Goal: Information Seeking & Learning: Learn about a topic

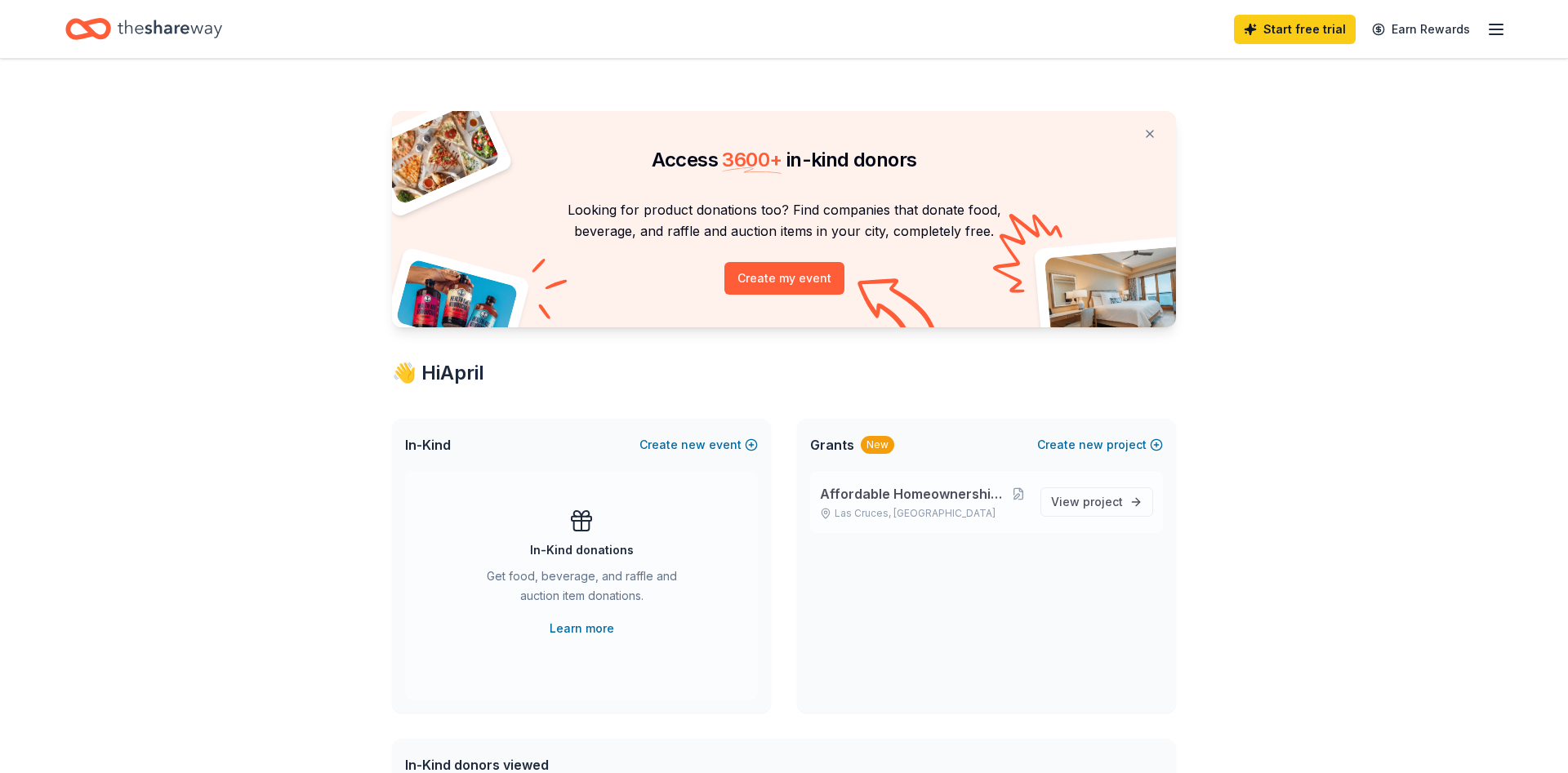
scroll to position [84, 0]
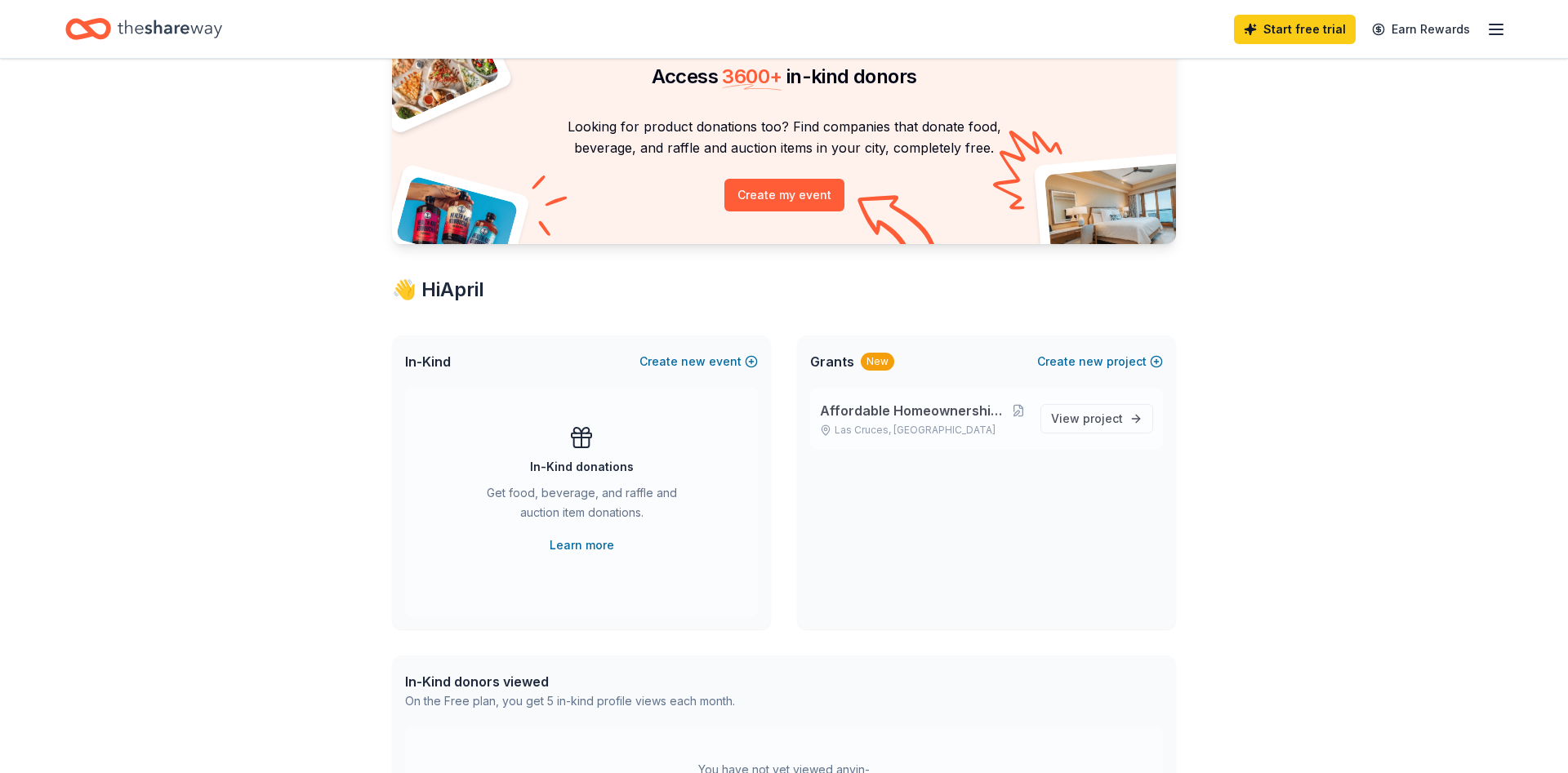
click at [942, 417] on span "Affordable Homeownership/Community Development" at bounding box center [915, 411] width 190 height 19
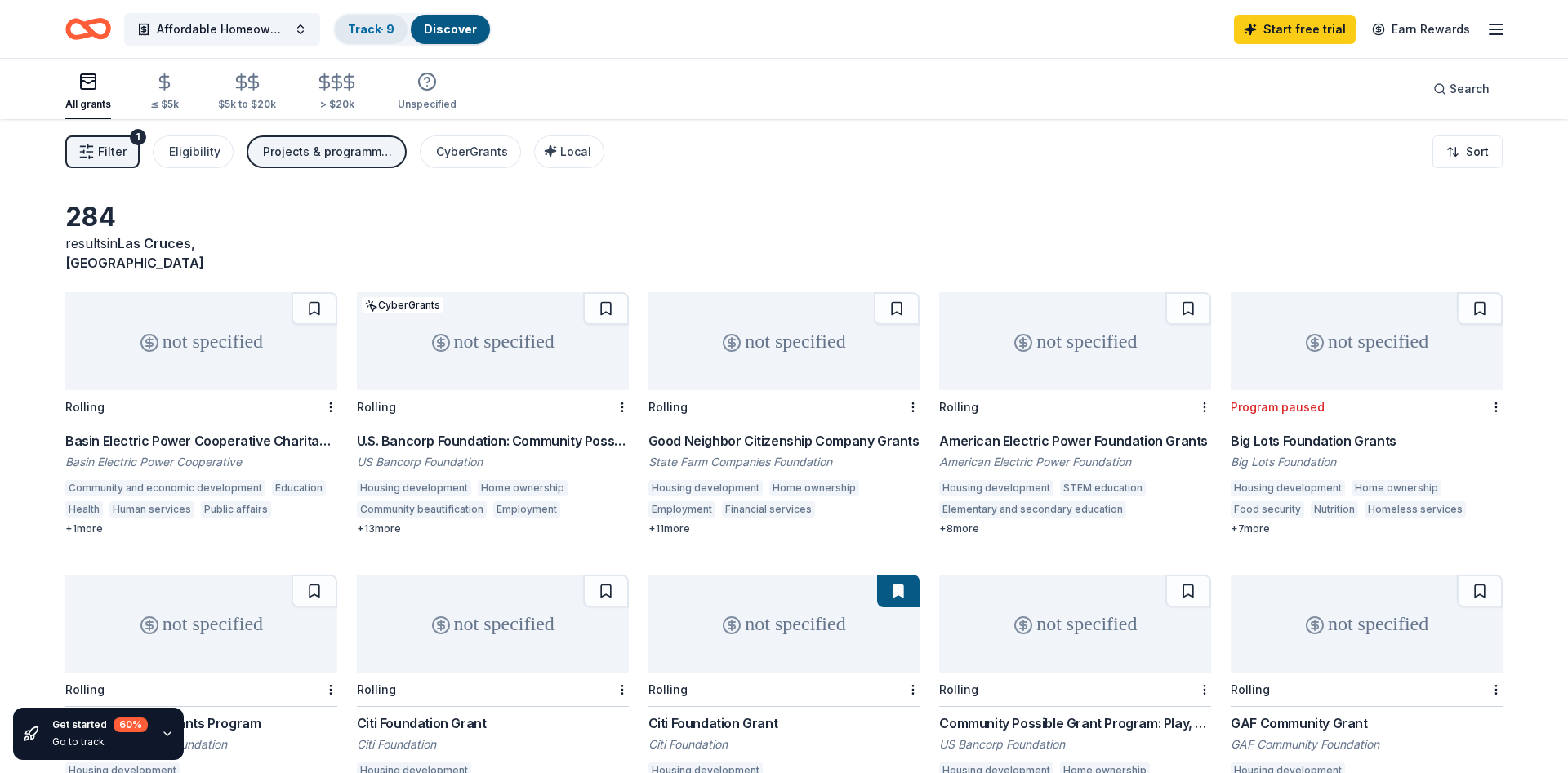
click at [371, 25] on link "Track · 9" at bounding box center [371, 29] width 46 height 13
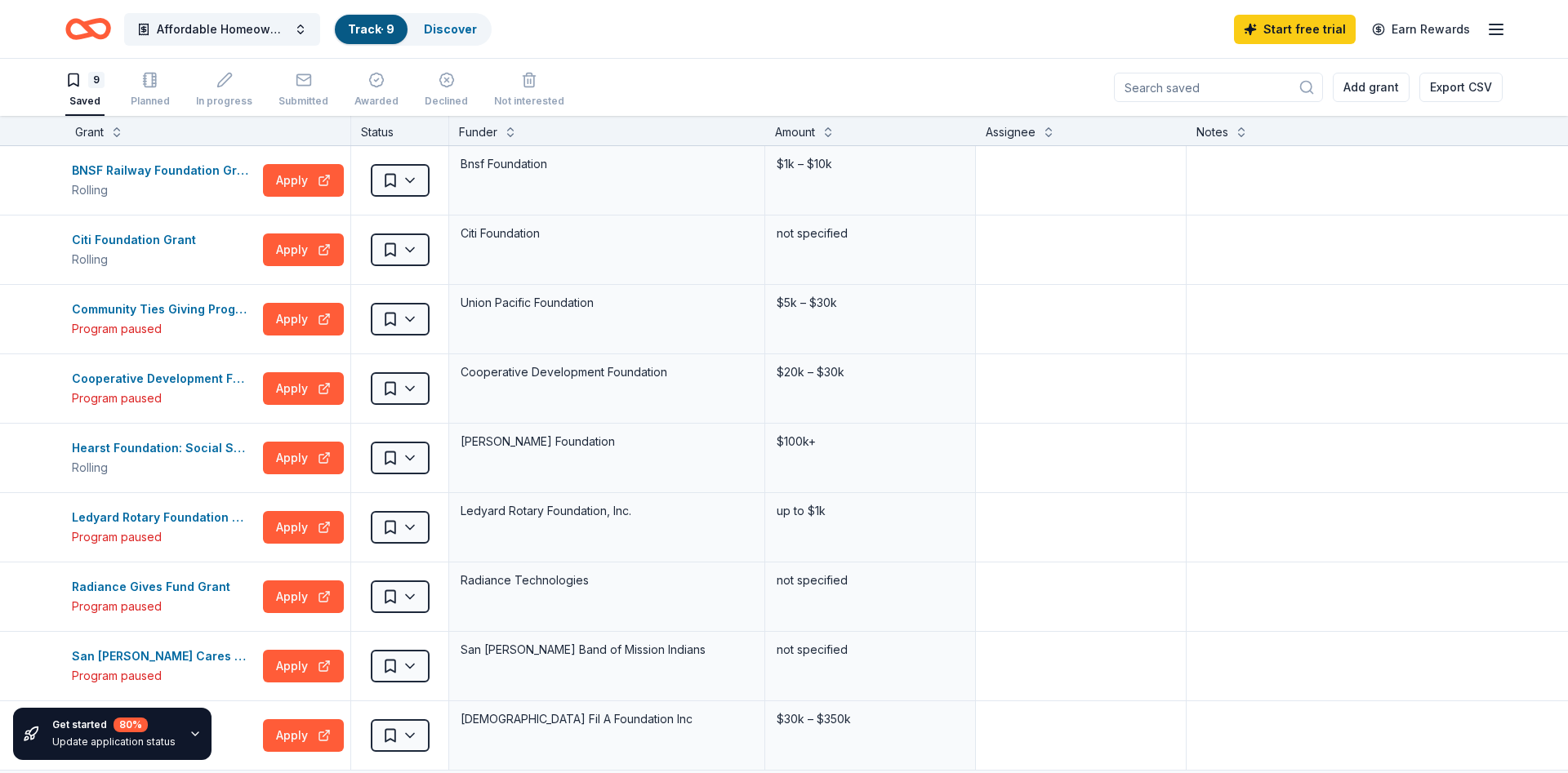
click at [89, 29] on icon "Home" at bounding box center [96, 28] width 25 height 16
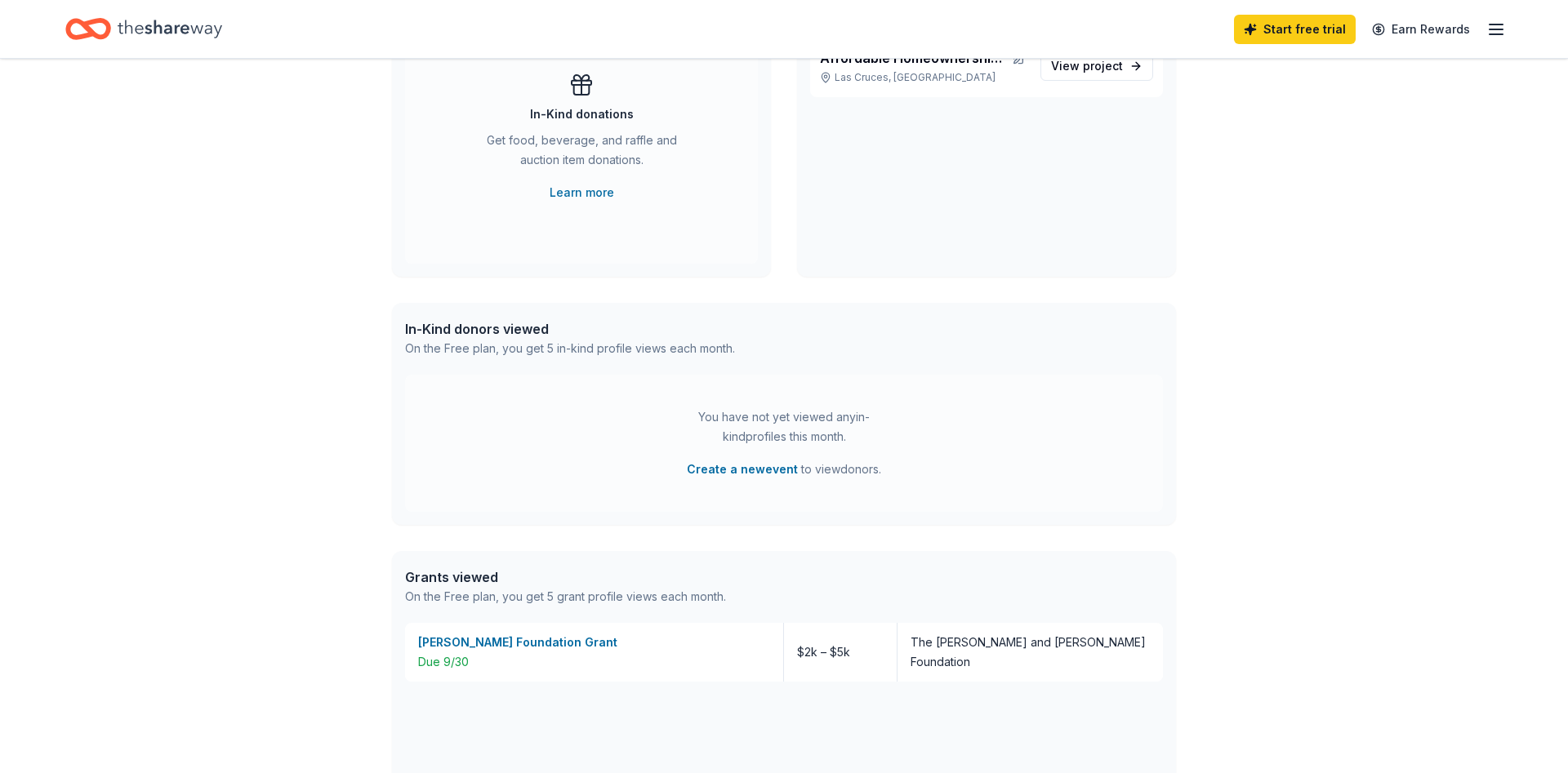
scroll to position [500, 0]
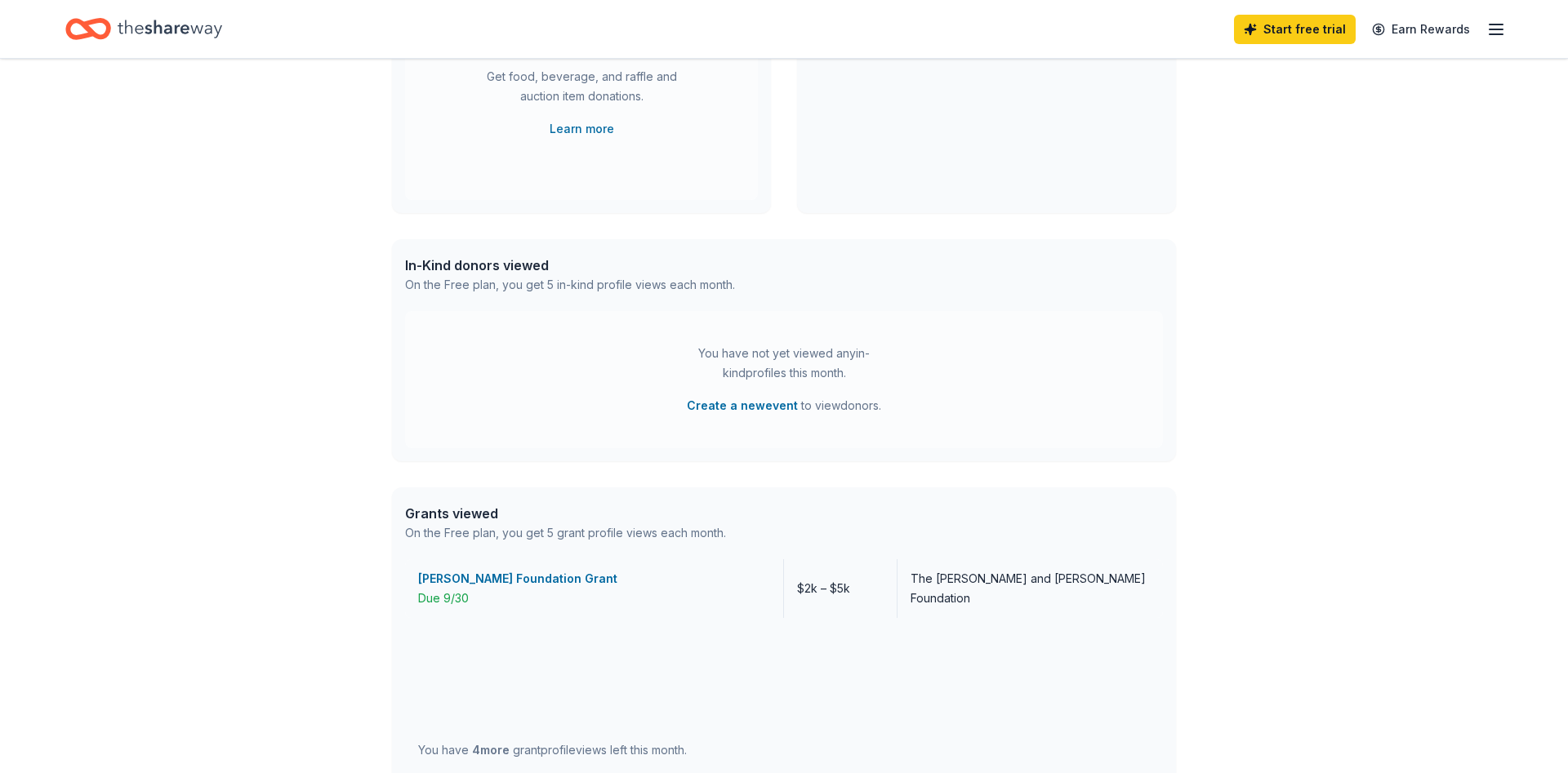
click at [465, 582] on div "[PERSON_NAME] Foundation Grant" at bounding box center [594, 579] width 352 height 19
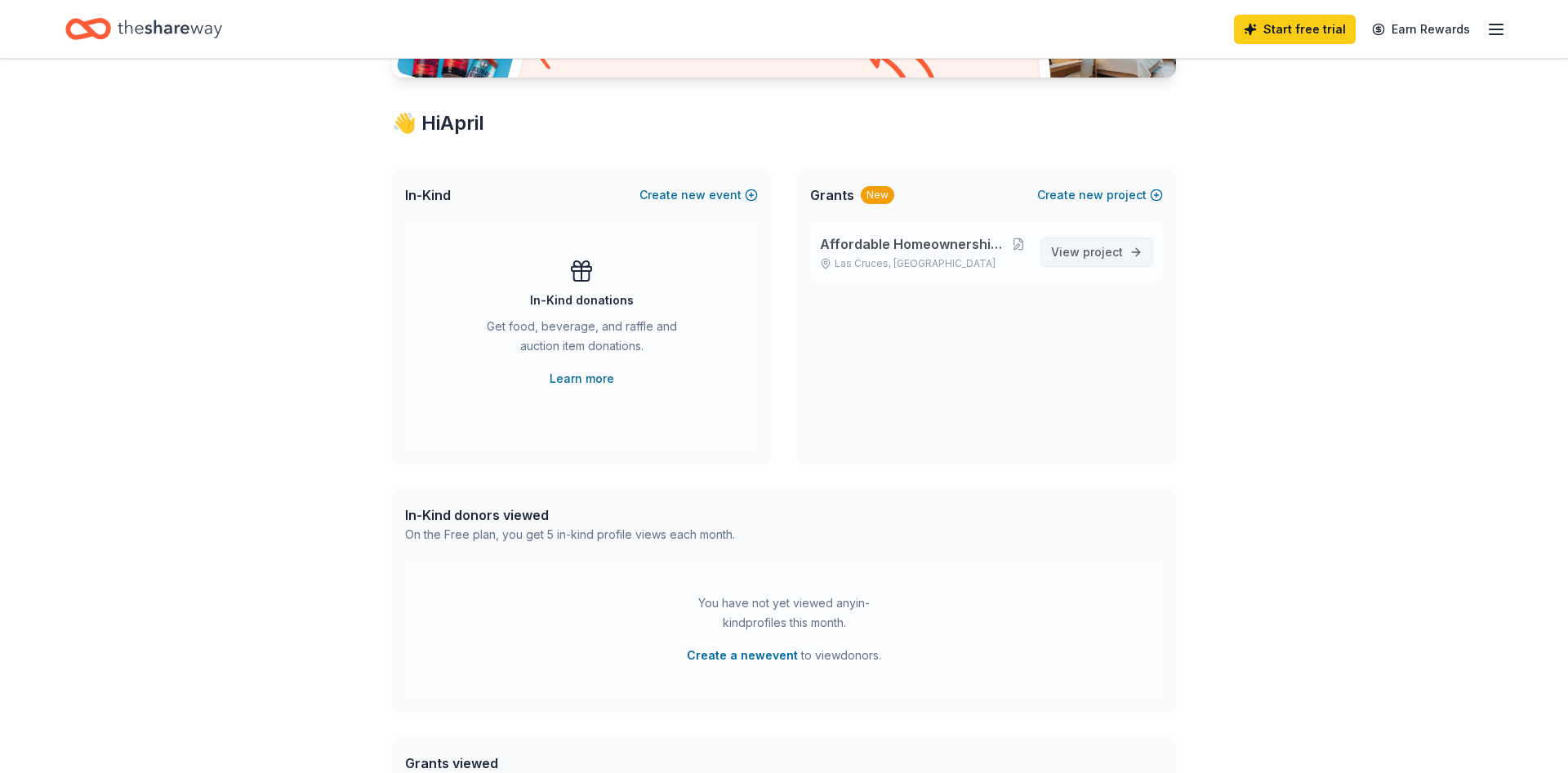
click at [1070, 255] on span "View project" at bounding box center [1087, 252] width 72 height 19
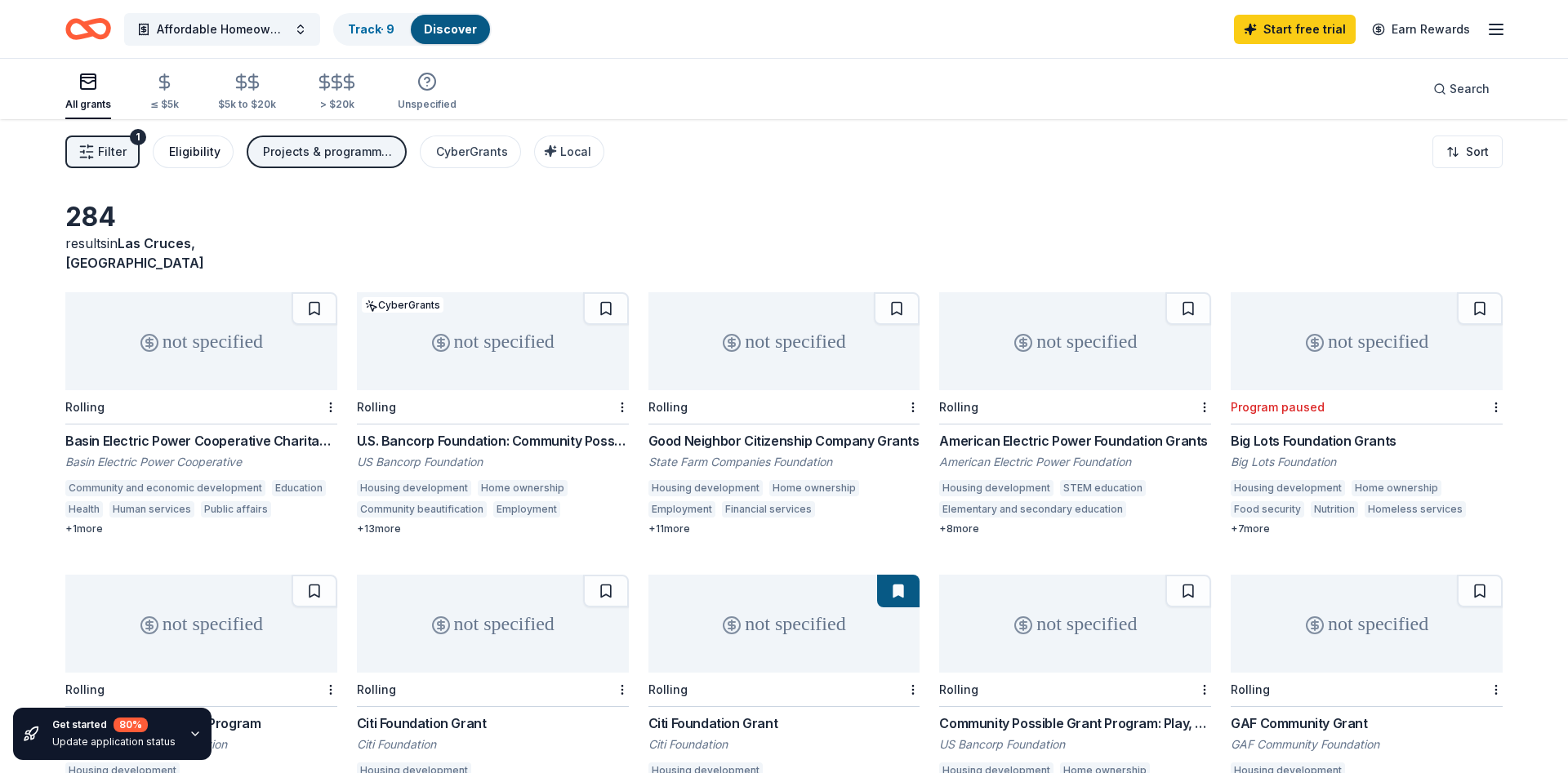
click at [196, 157] on div "Eligibility" at bounding box center [194, 152] width 51 height 19
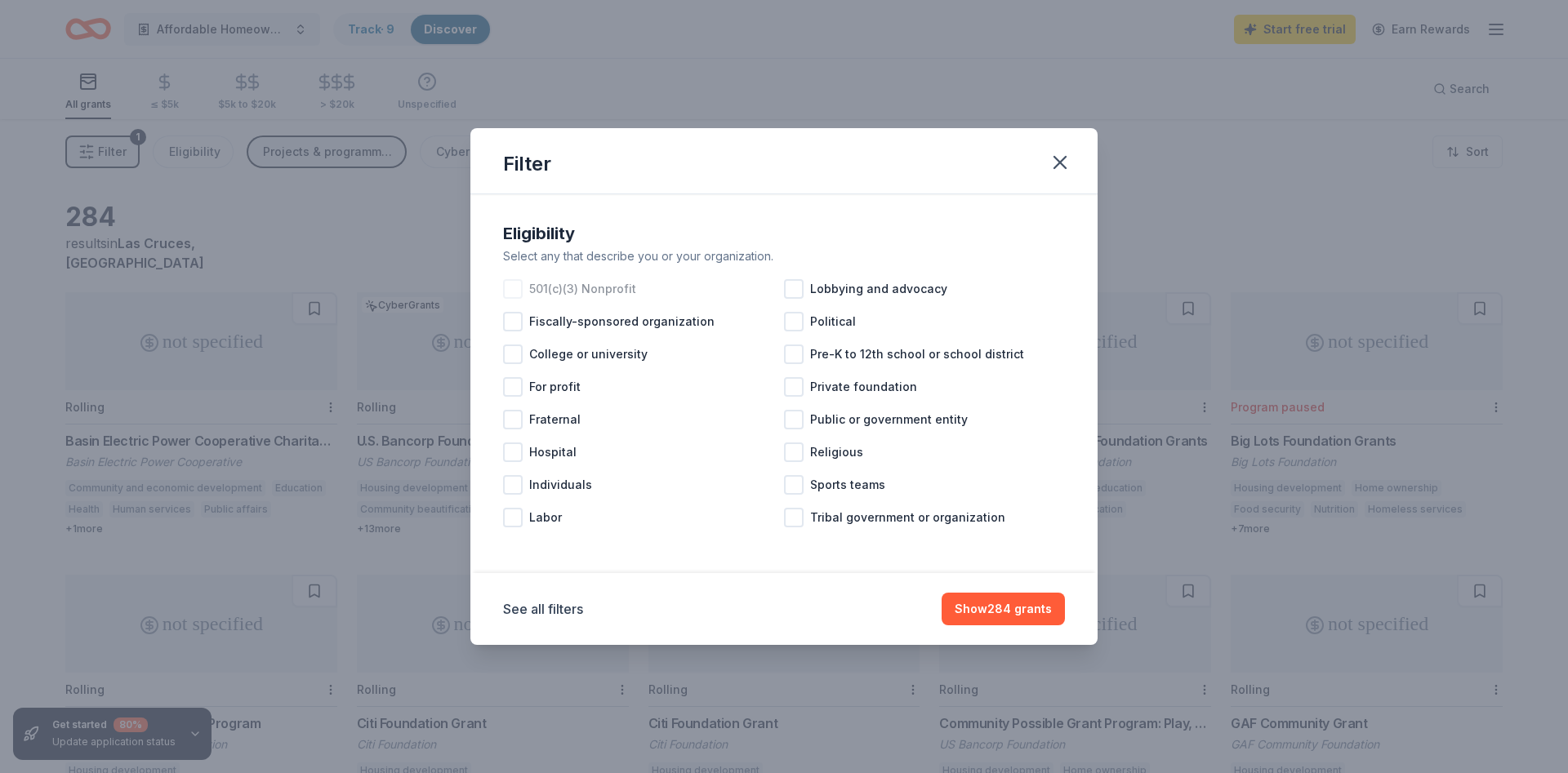
click at [519, 292] on div at bounding box center [513, 288] width 19 height 19
click at [538, 596] on div "See all filters Show 244 grants" at bounding box center [784, 610] width 562 height 33
click at [544, 609] on button "See all filters" at bounding box center [543, 609] width 80 height 19
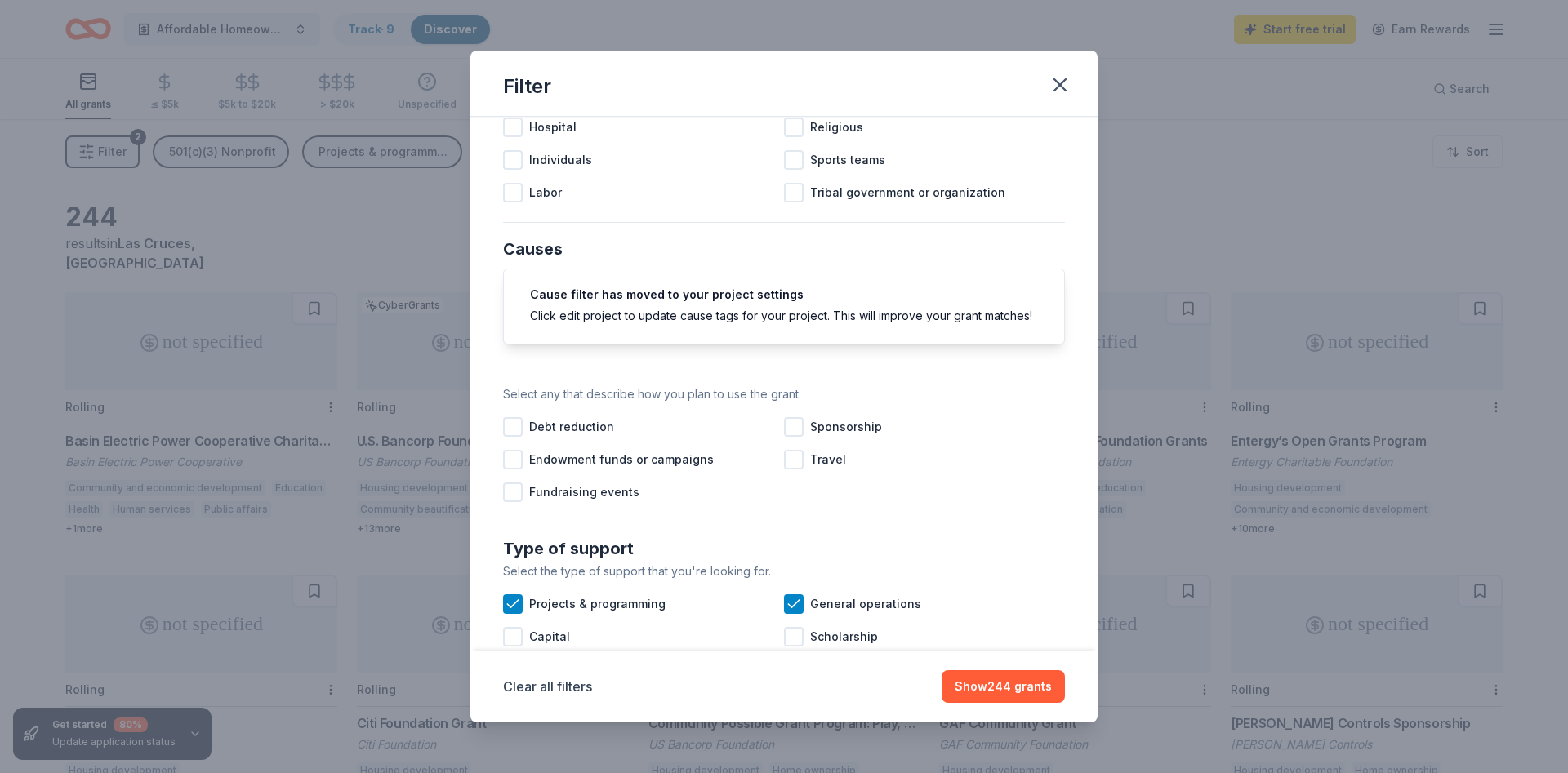
scroll to position [392, 0]
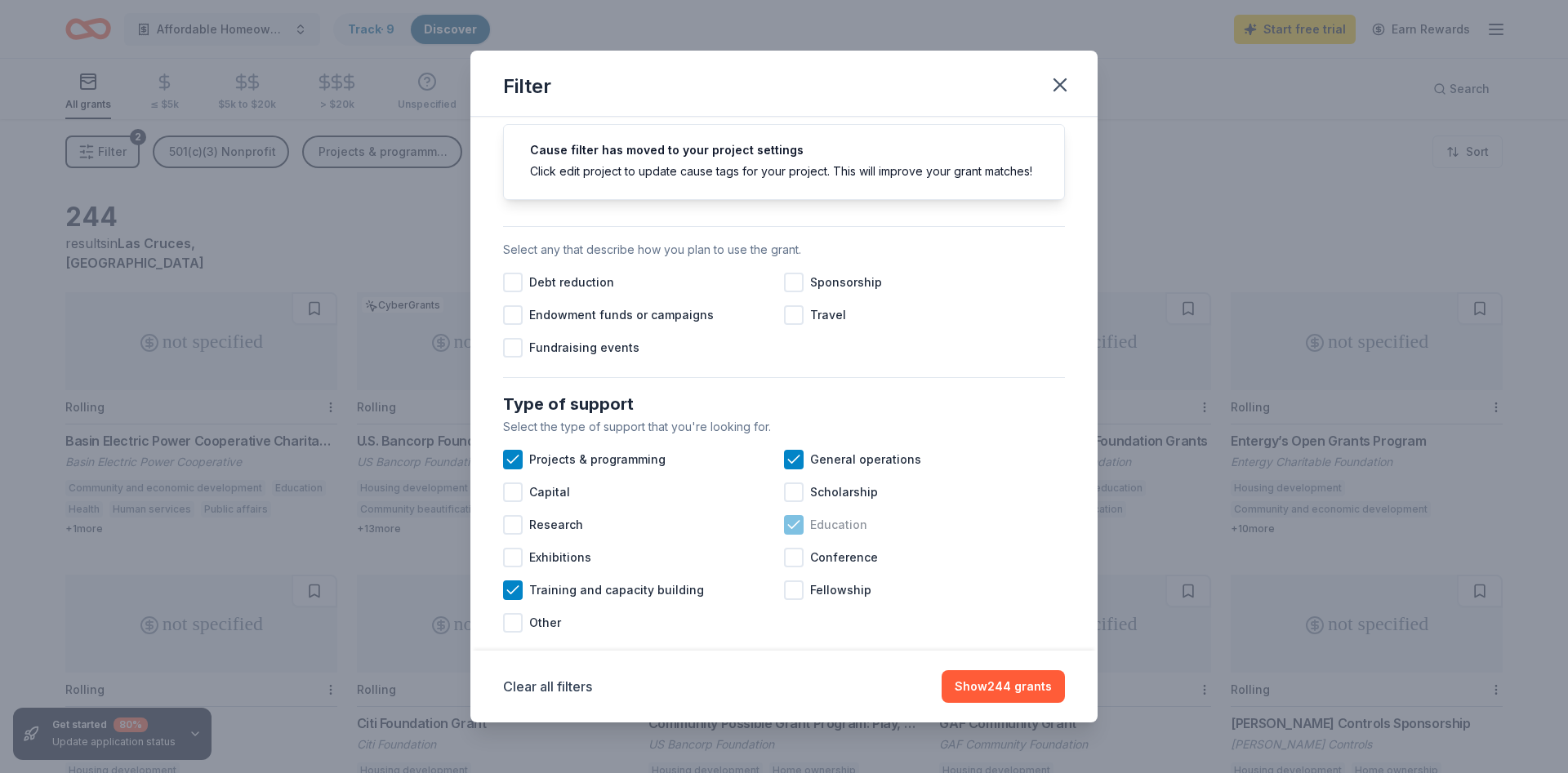
click at [795, 520] on icon at bounding box center [794, 525] width 16 height 16
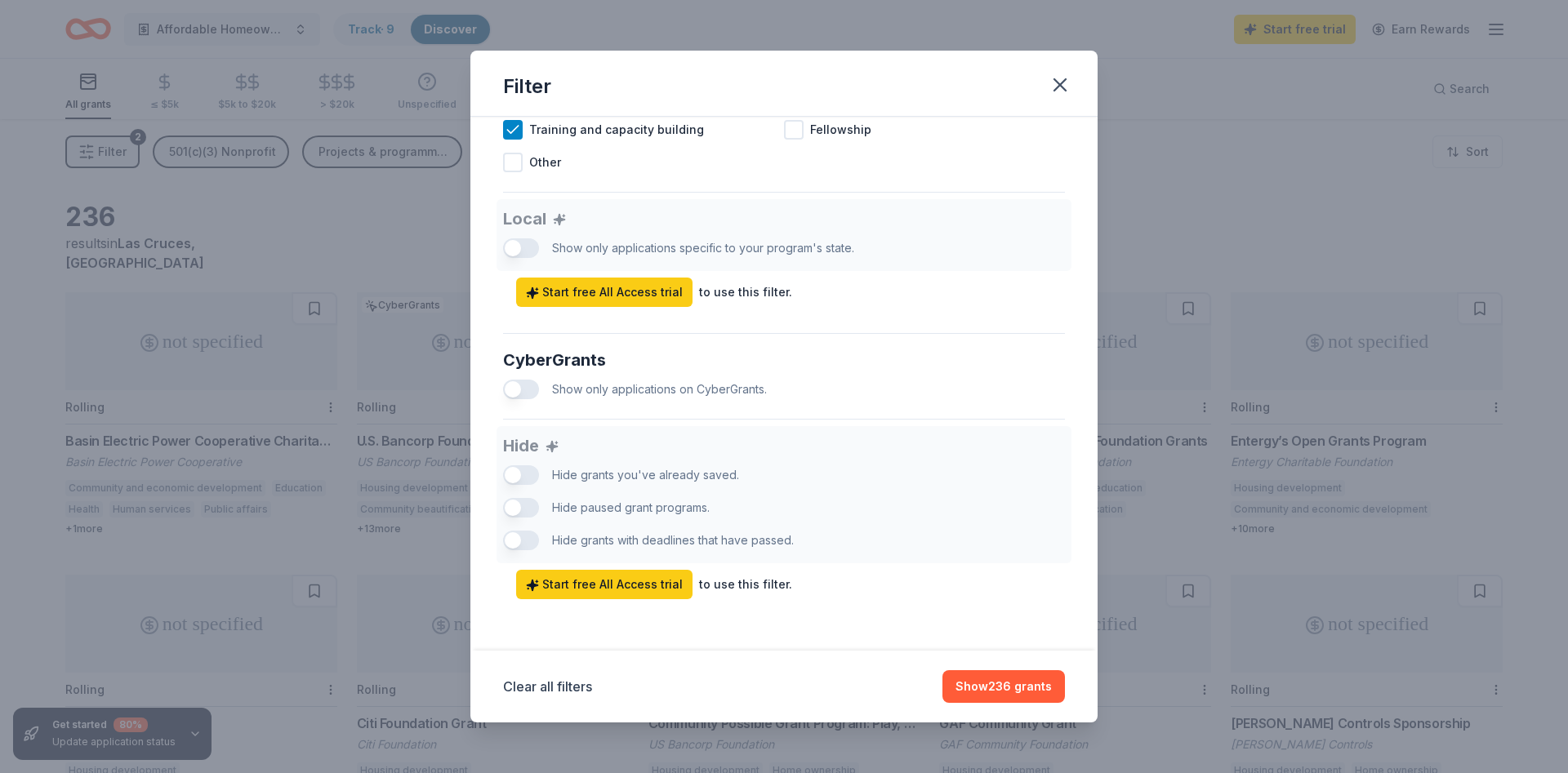
scroll to position [362, 0]
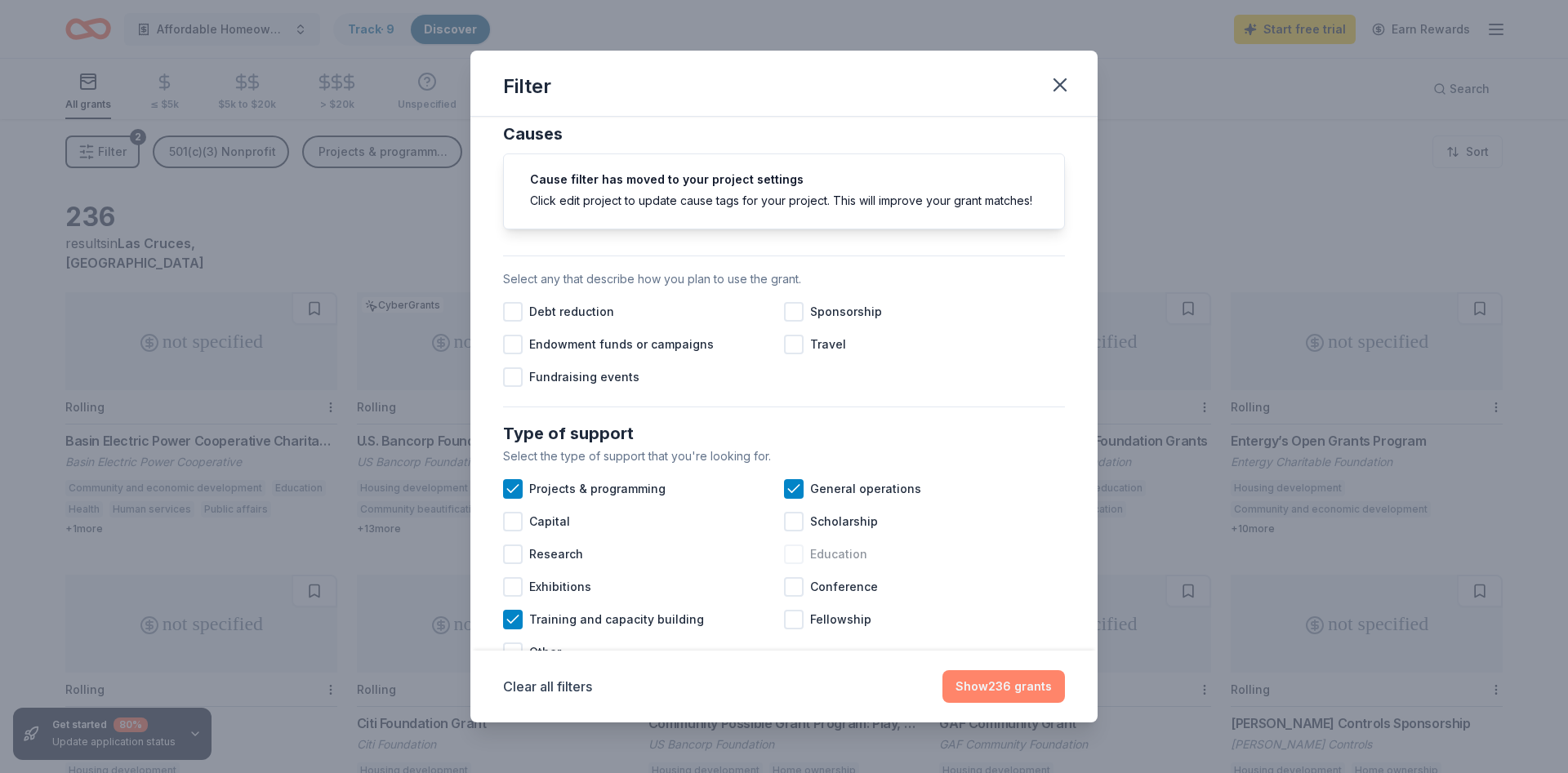
click at [967, 683] on button "Show 236 grants" at bounding box center [1003, 686] width 122 height 33
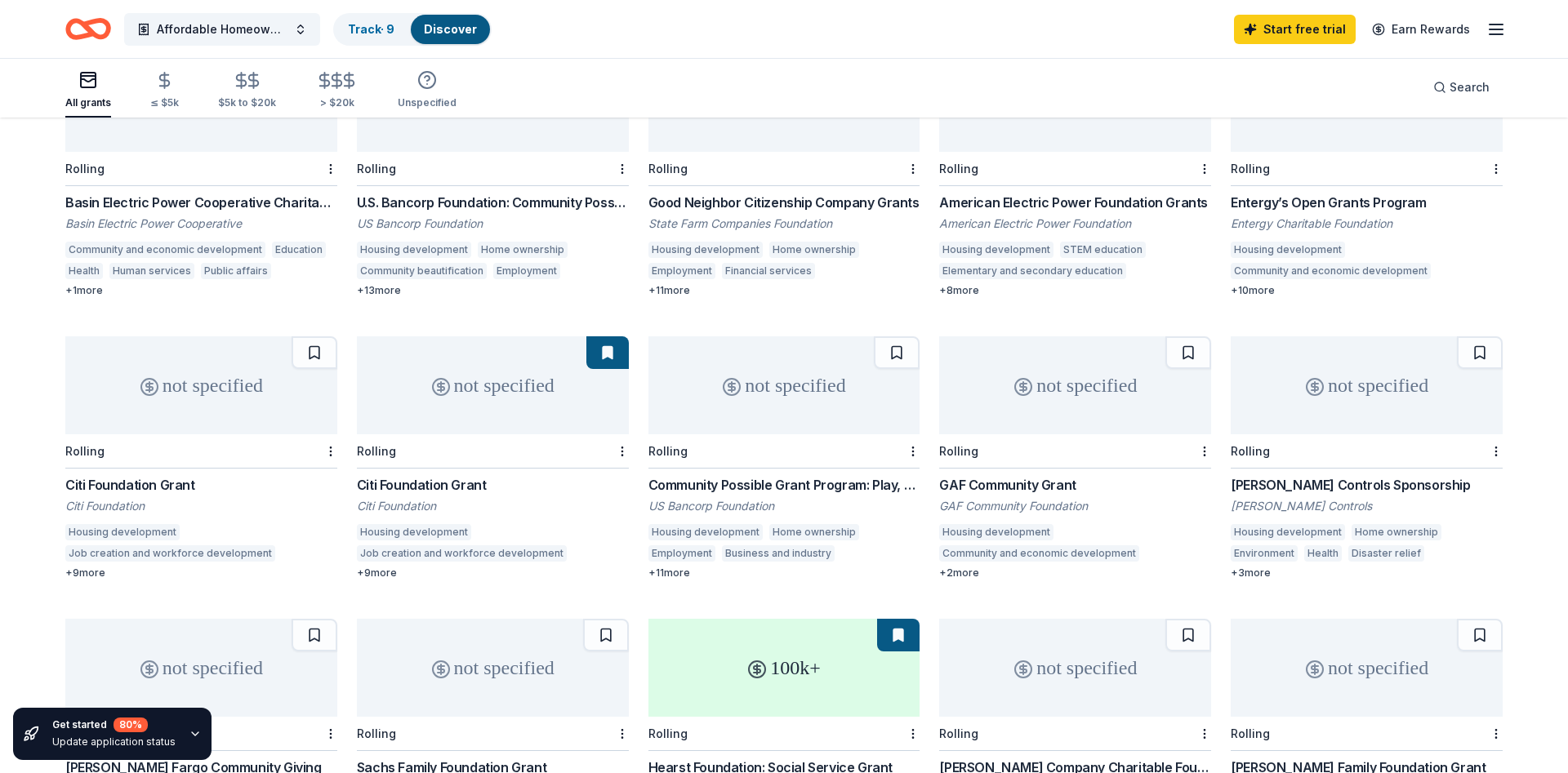
scroll to position [0, 0]
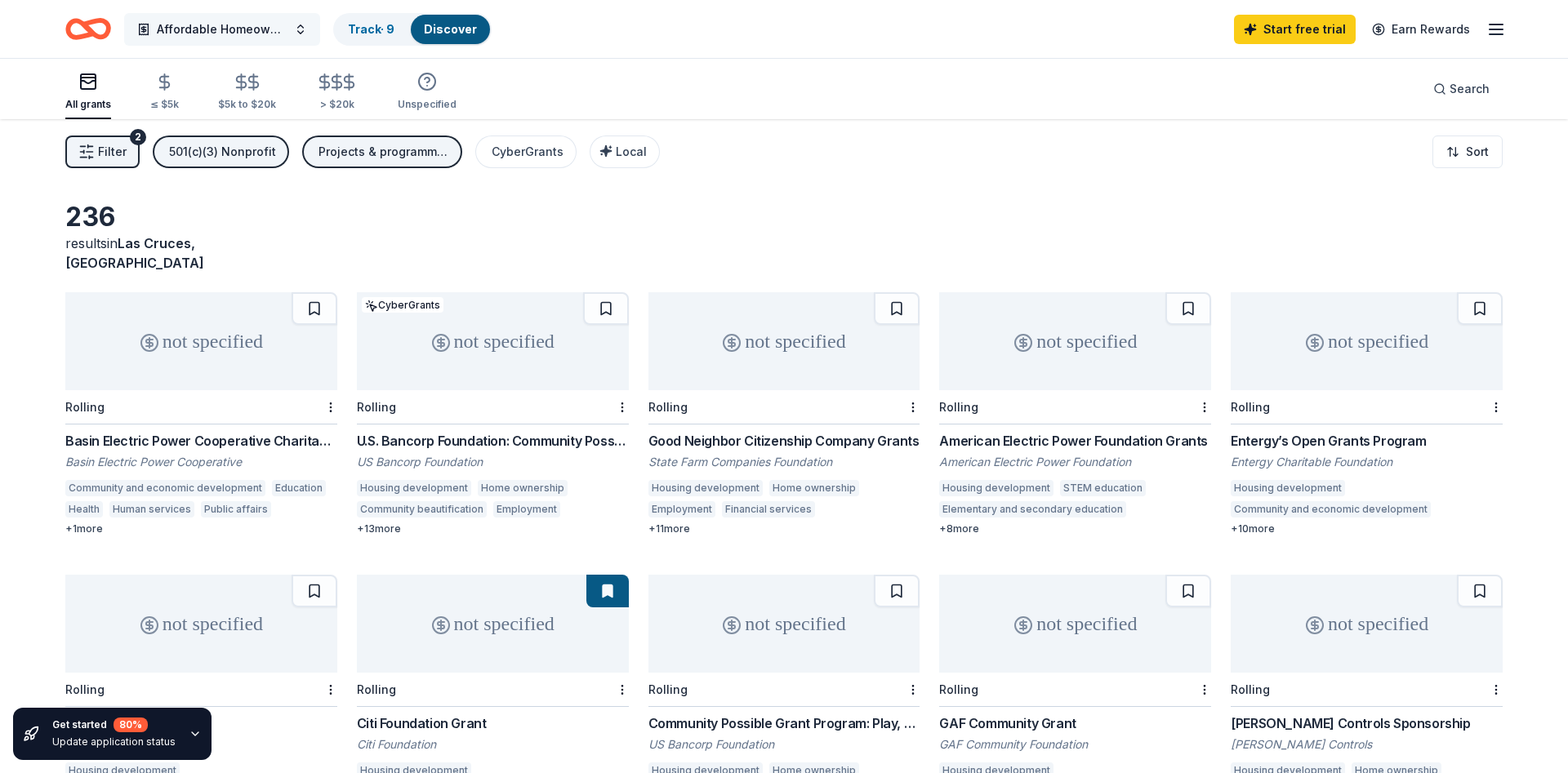
click at [245, 33] on span "Affordable Homeownership/Community Development" at bounding box center [222, 29] width 131 height 19
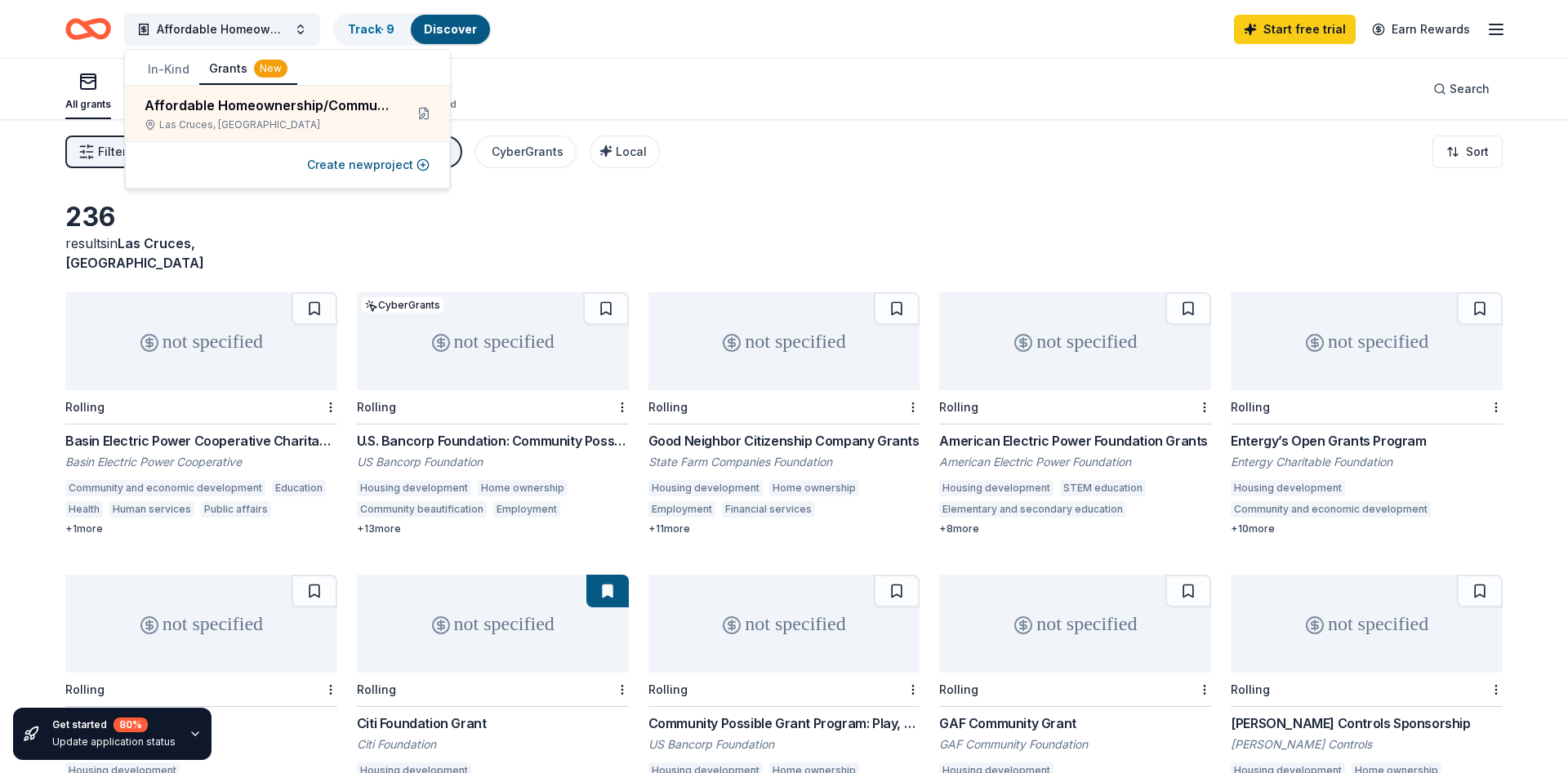
click at [264, 72] on div "New" at bounding box center [270, 68] width 34 height 18
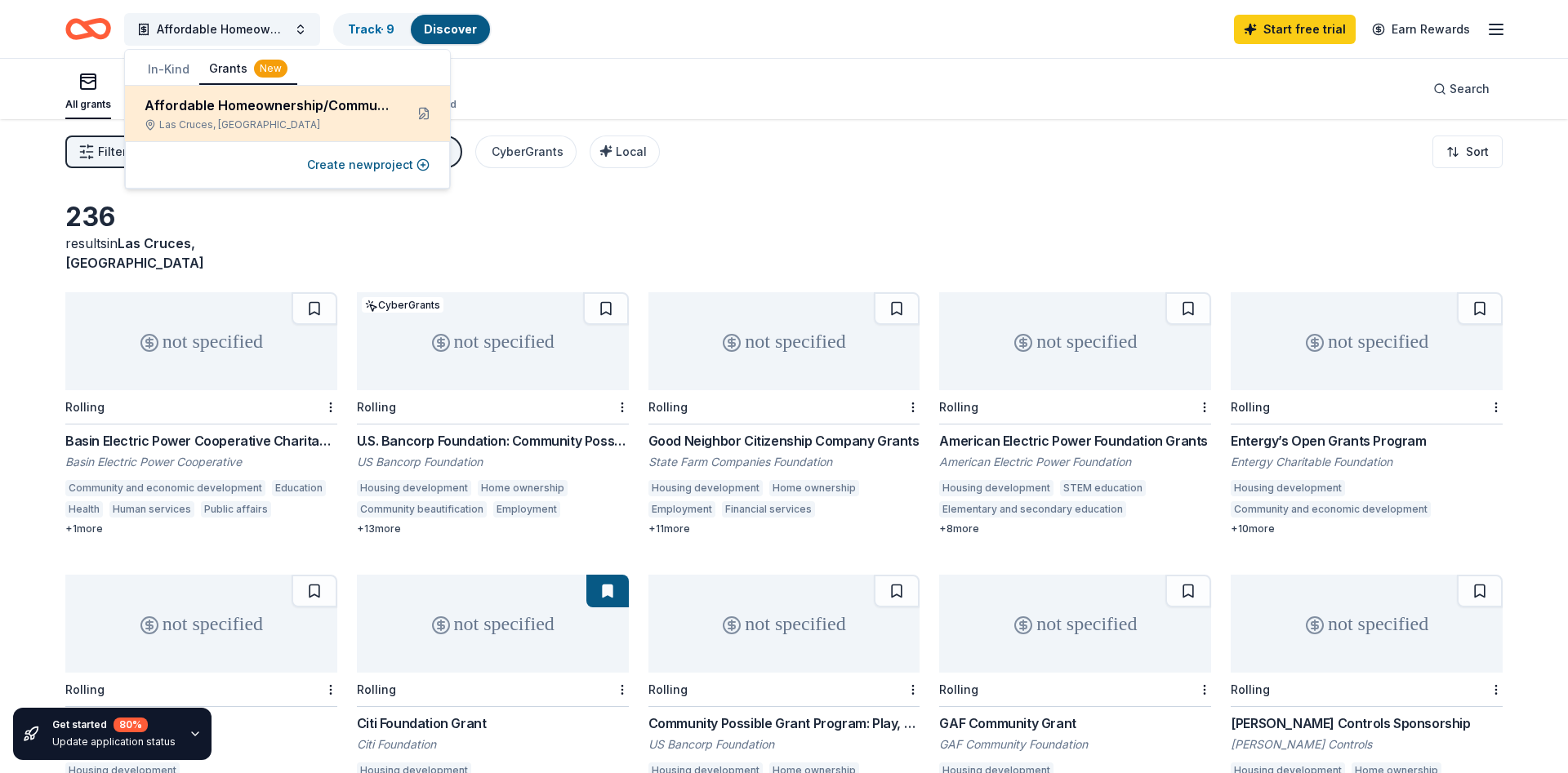
click at [238, 124] on div "Las Cruces, NM" at bounding box center [267, 125] width 246 height 13
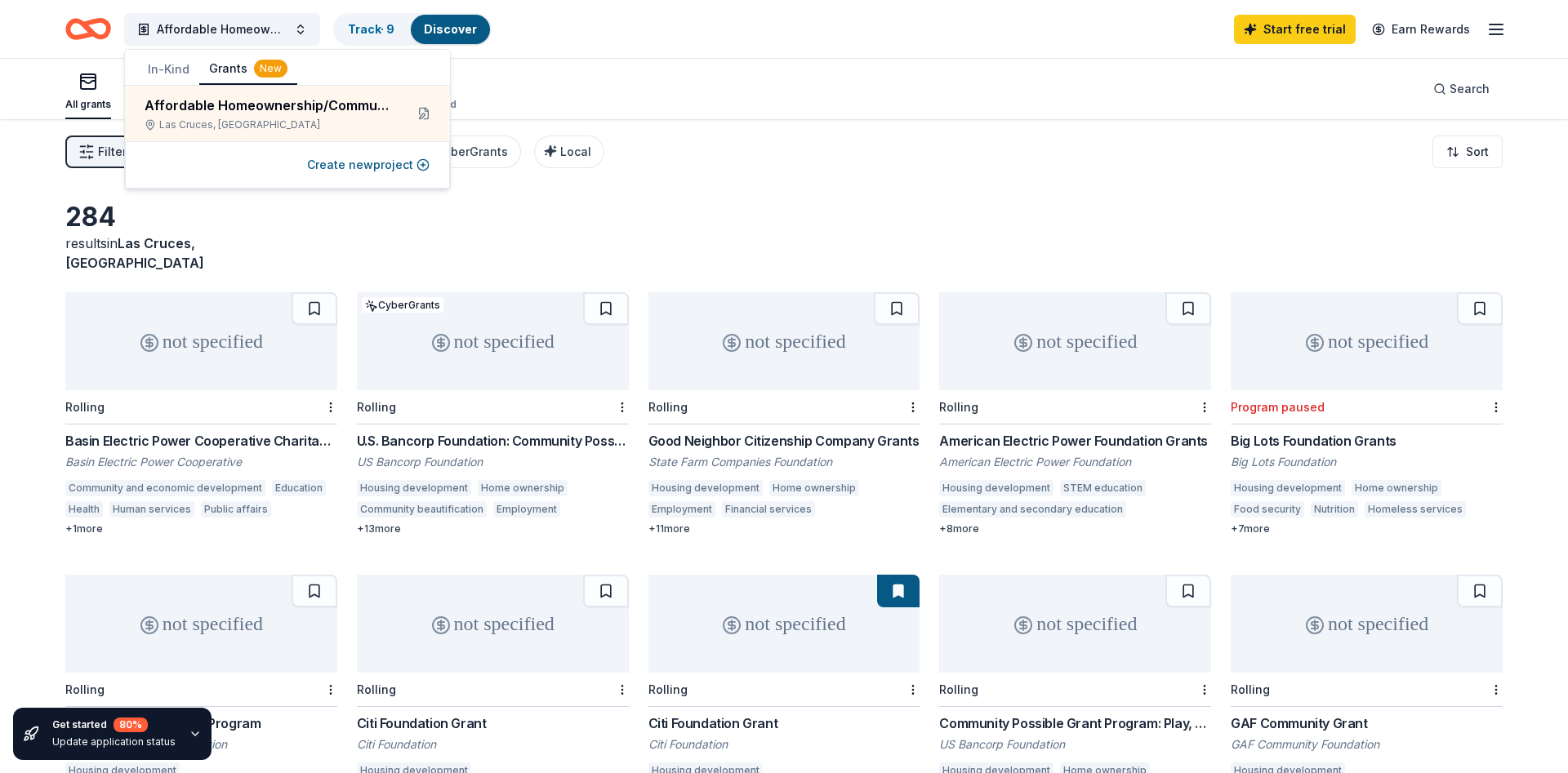
click at [847, 142] on div "Filter 1 Eligibility Projects & programming, General operations, Training and c…" at bounding box center [784, 152] width 1568 height 65
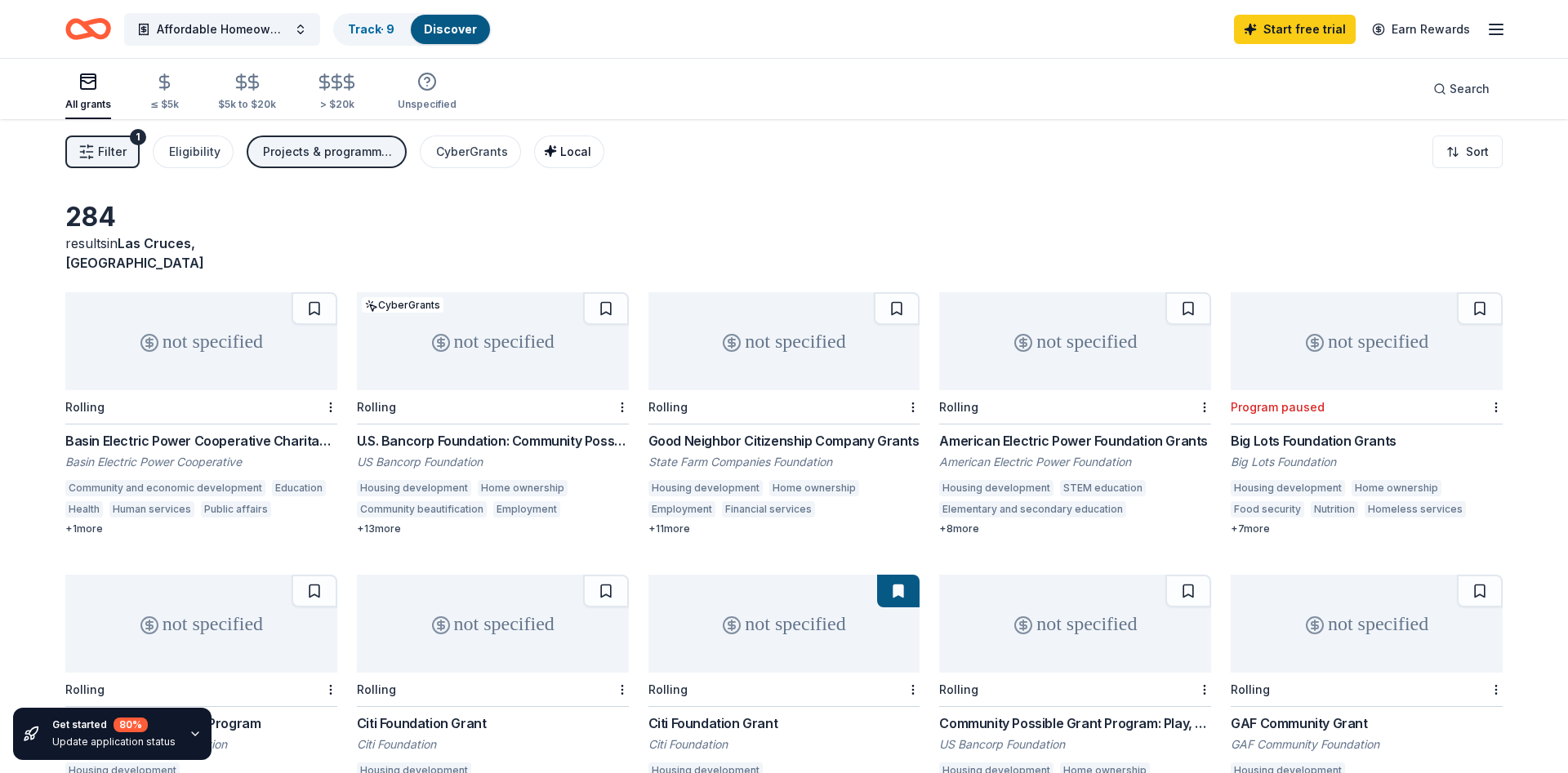
click at [571, 154] on span "Local" at bounding box center [576, 151] width 31 height 13
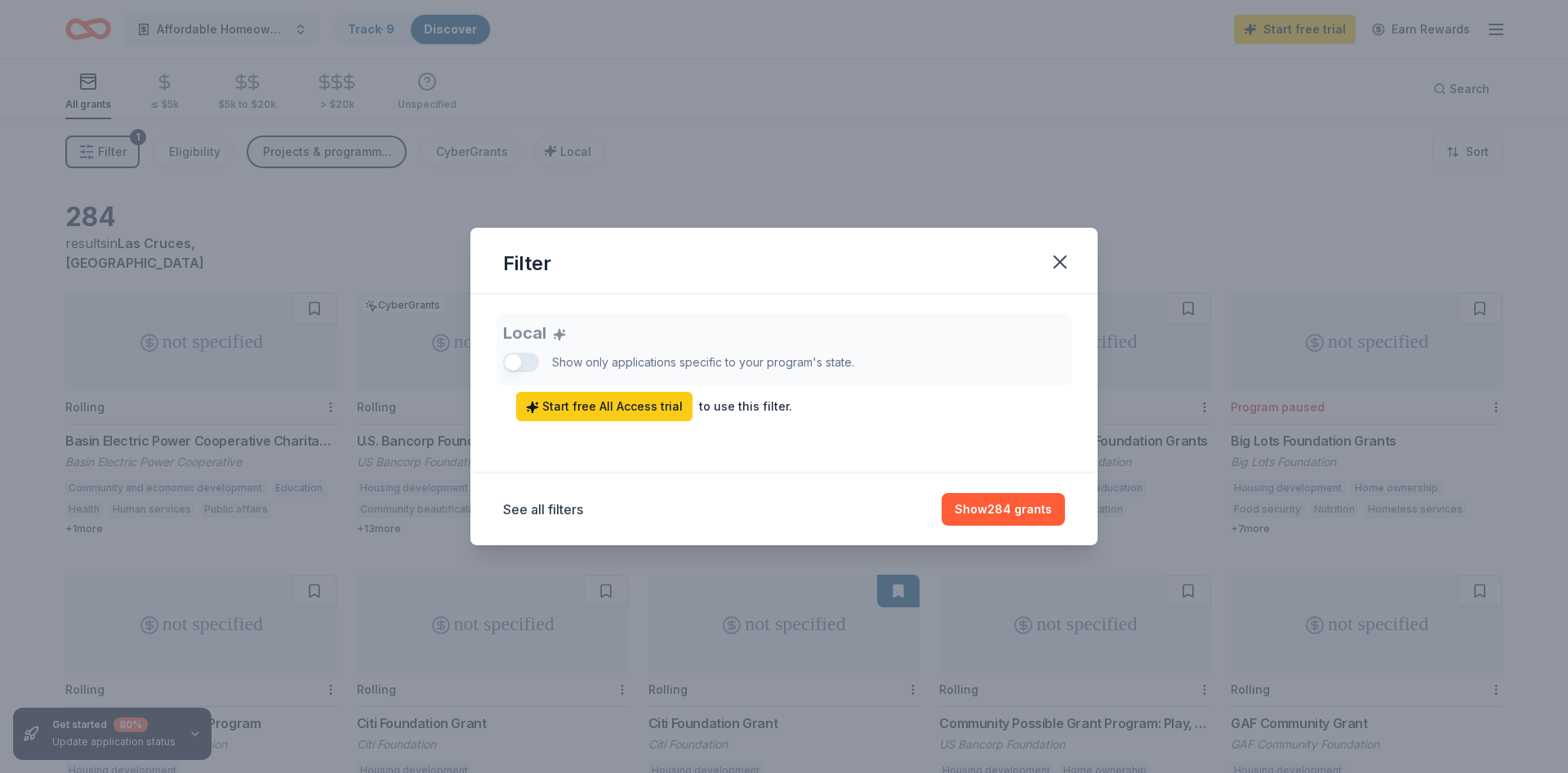
click at [522, 360] on div "Local Show only applications specific to your program's state. Start free All A…" at bounding box center [784, 367] width 562 height 108
click at [726, 402] on div "to use this filter." at bounding box center [746, 407] width 93 height 19
click at [978, 501] on button "Show 284 grants" at bounding box center [1003, 510] width 123 height 33
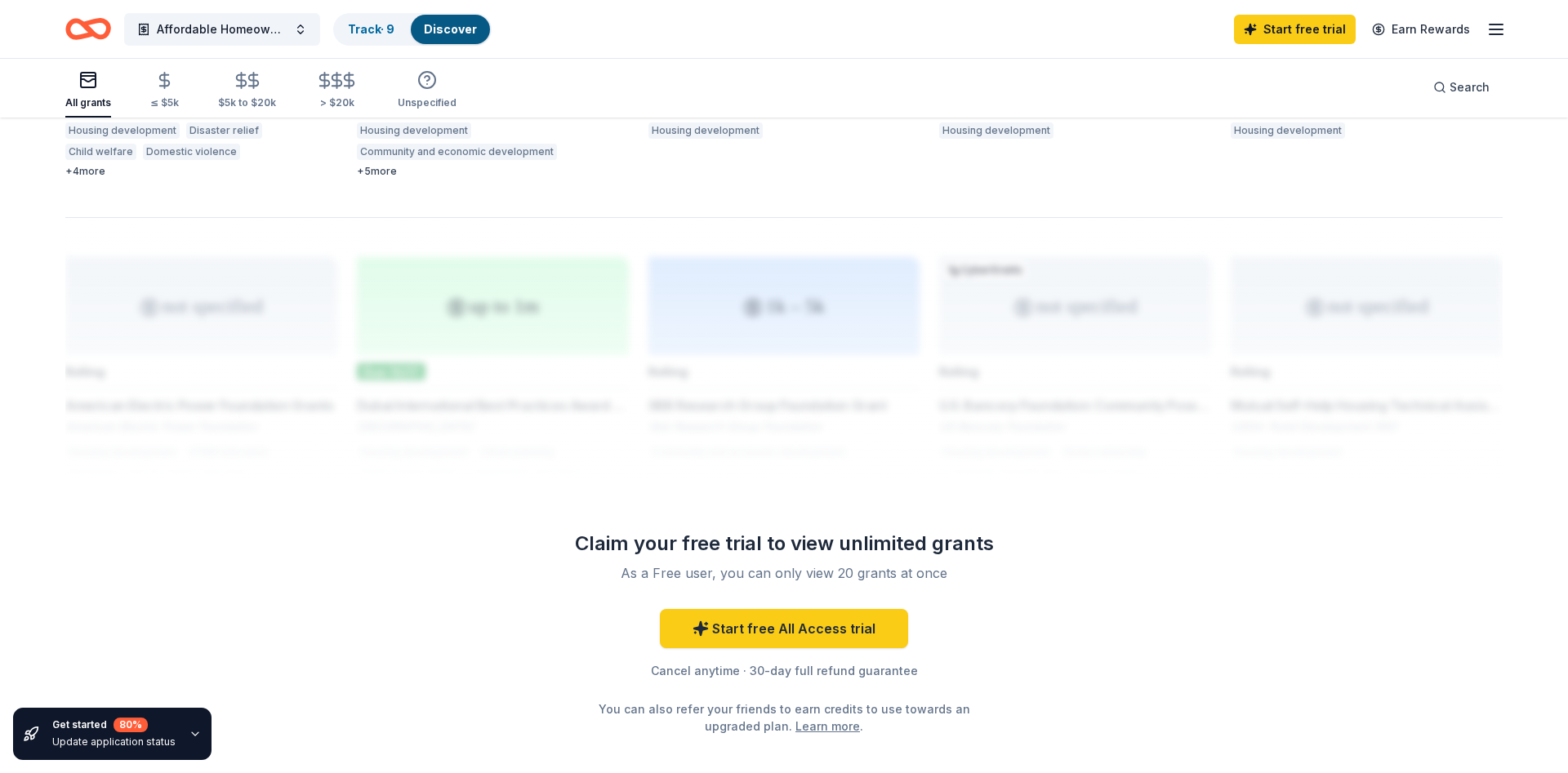
scroll to position [1283, 0]
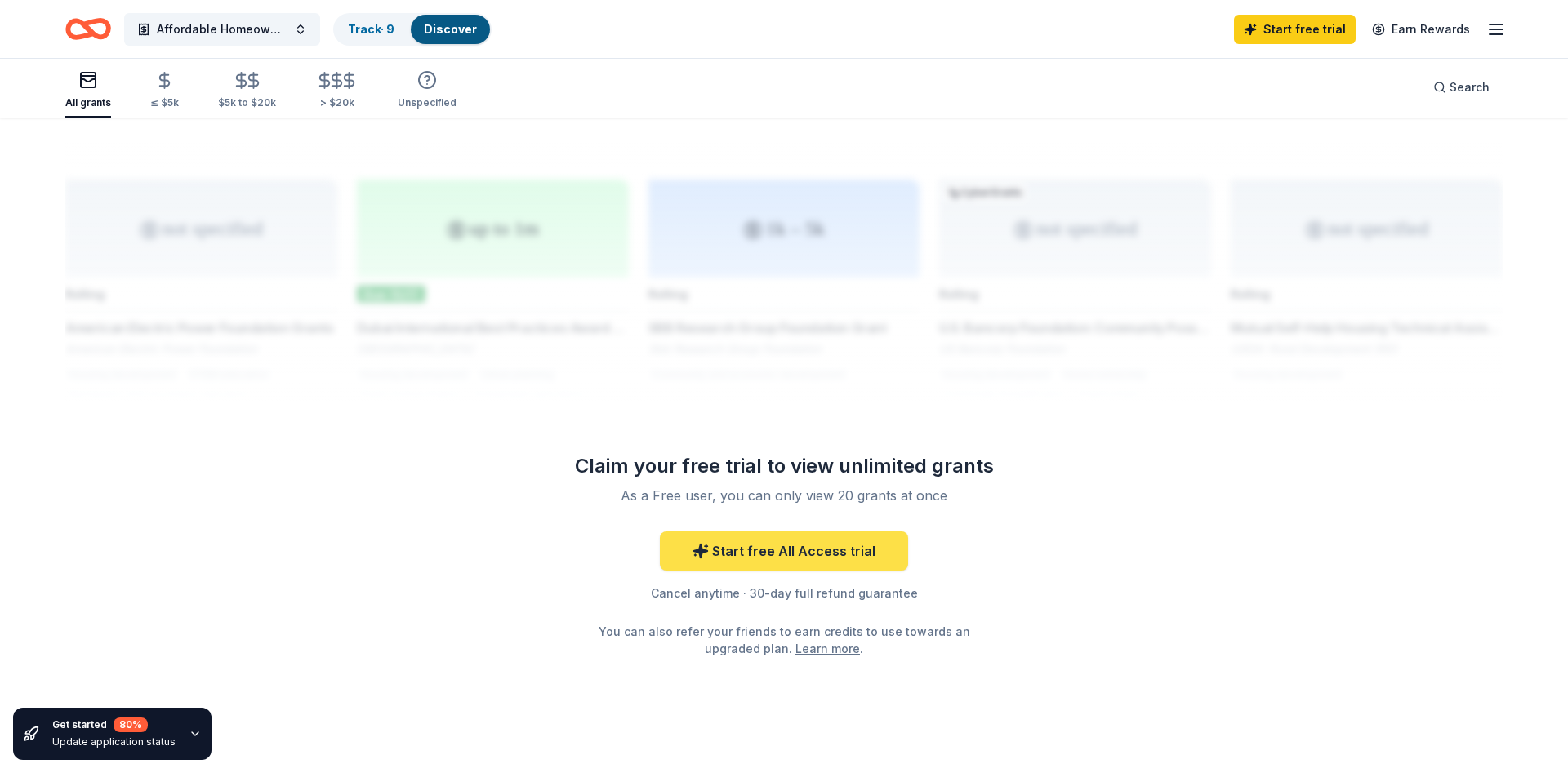
click at [796, 532] on link "Start free All Access trial" at bounding box center [784, 551] width 248 height 39
click at [743, 532] on link "Start free All Access trial" at bounding box center [784, 551] width 248 height 39
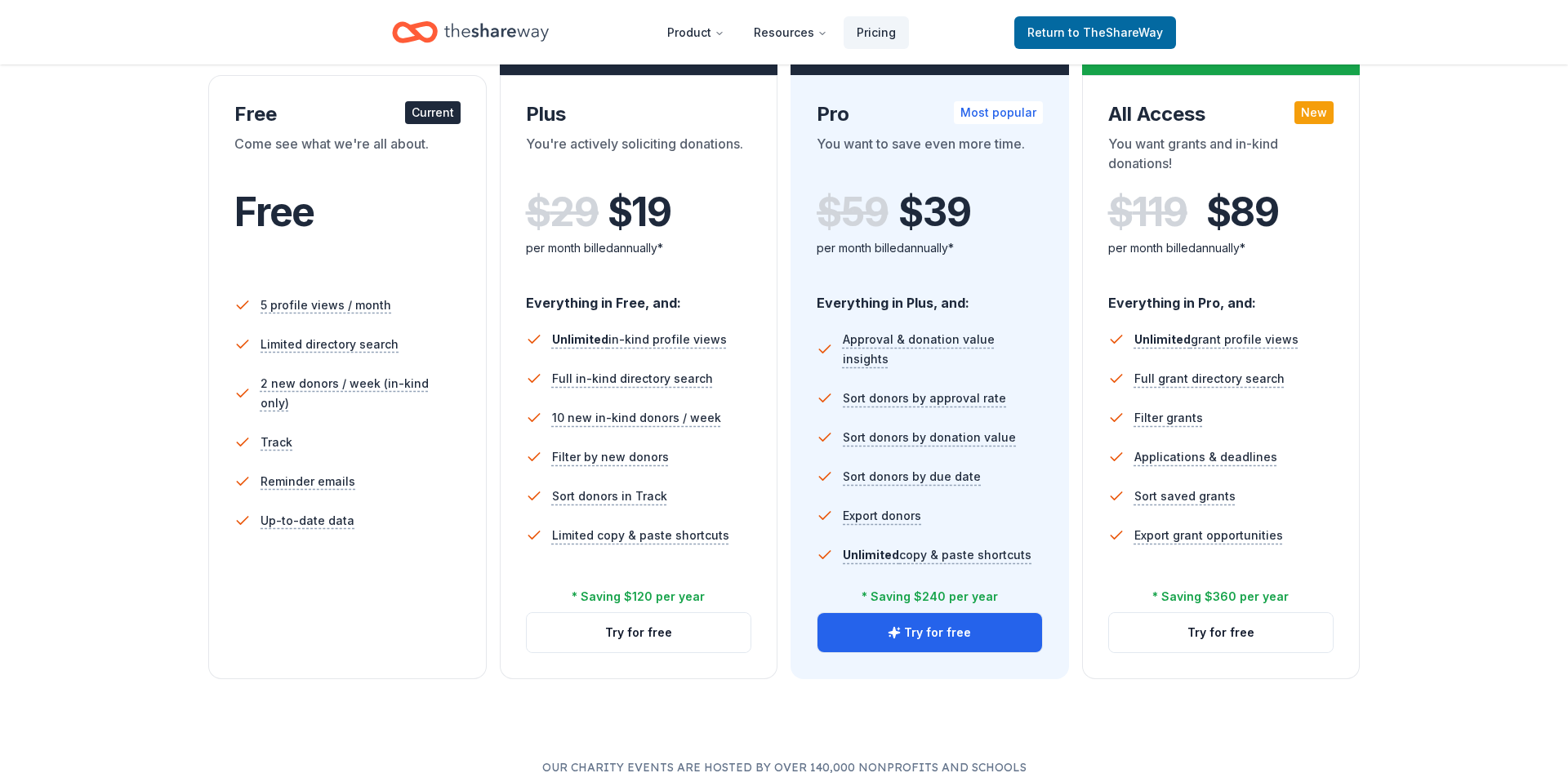
scroll to position [250, 0]
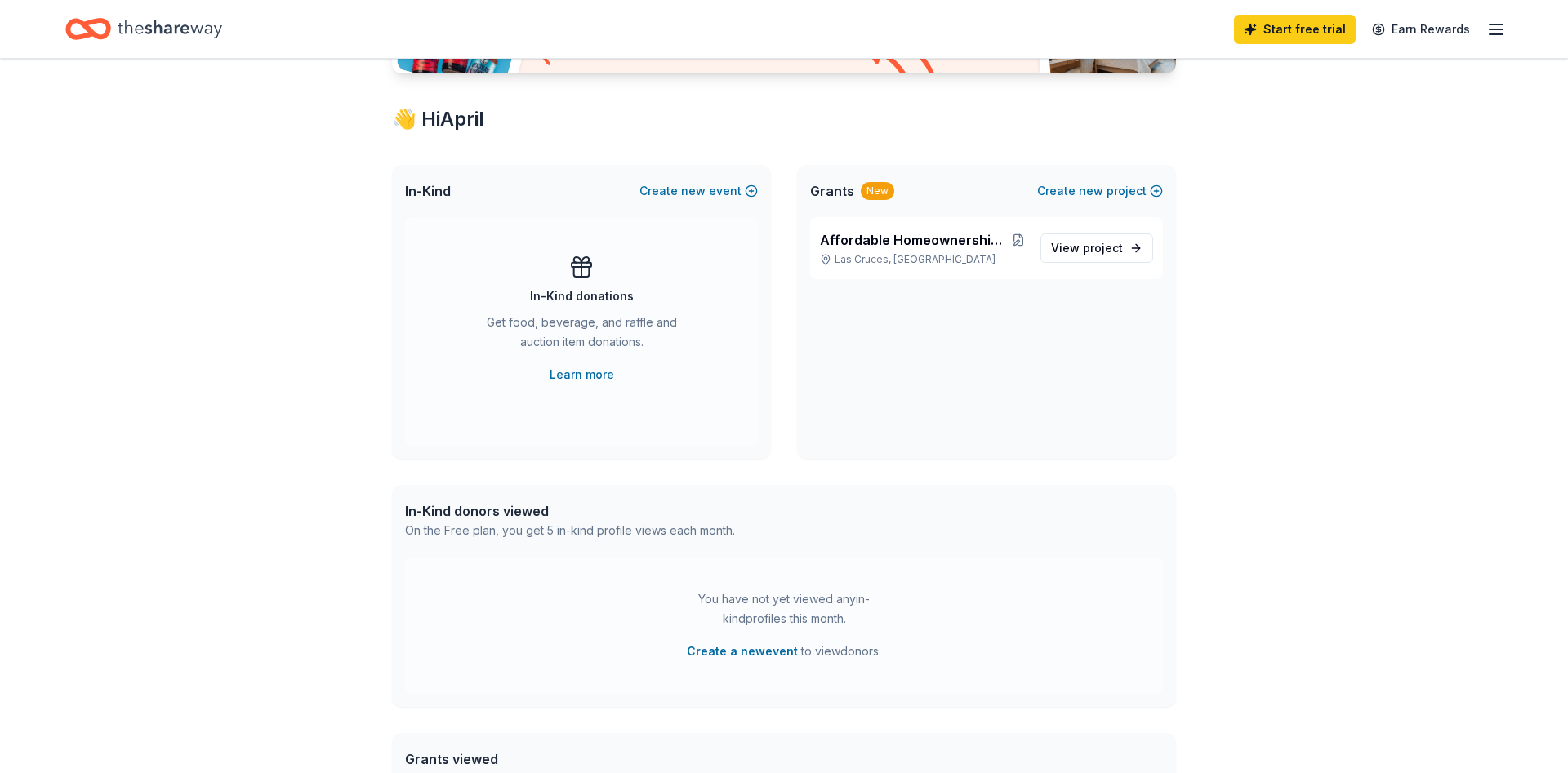
scroll to position [250, 0]
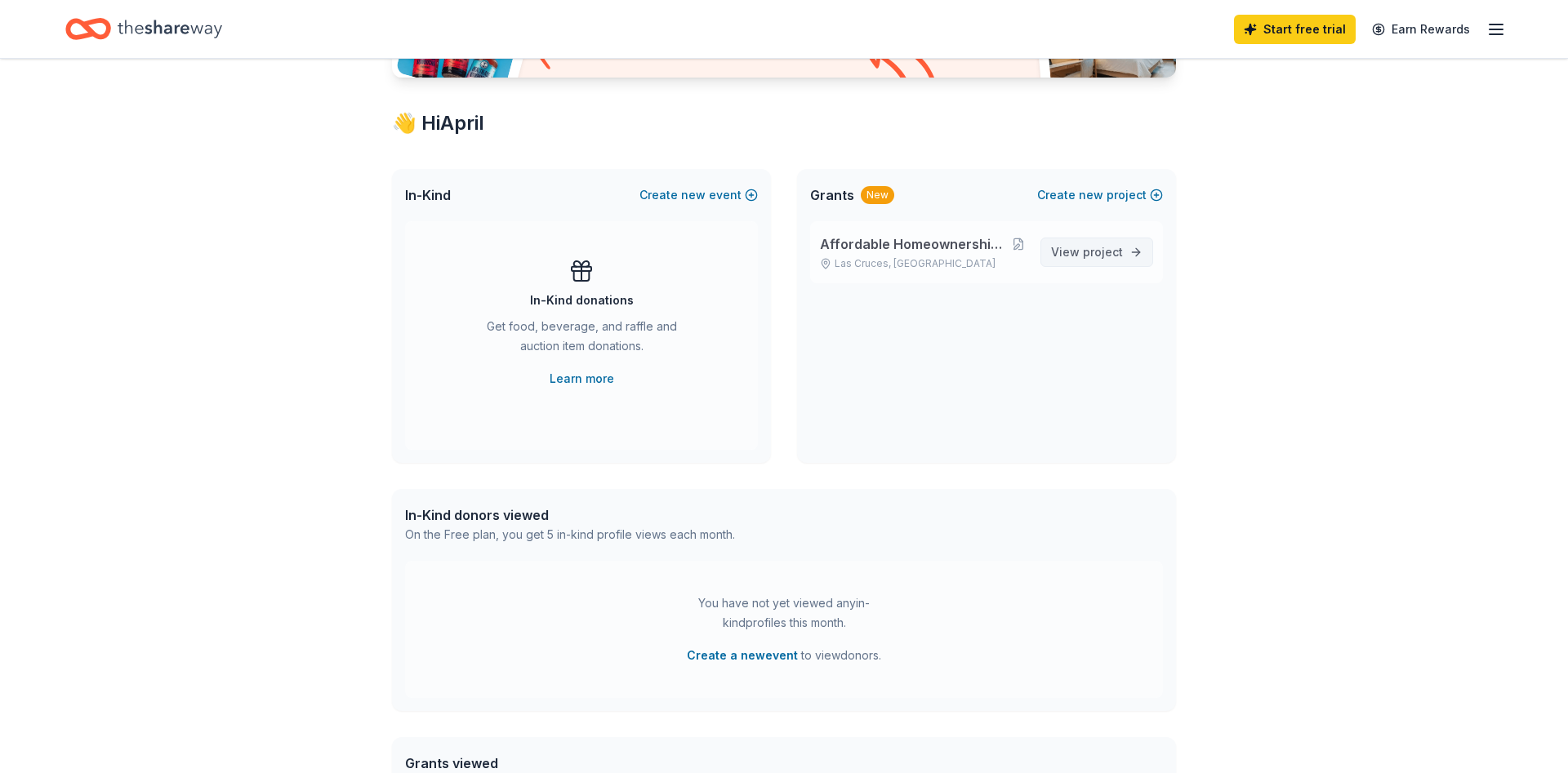
click at [1065, 253] on span "View project" at bounding box center [1087, 252] width 72 height 19
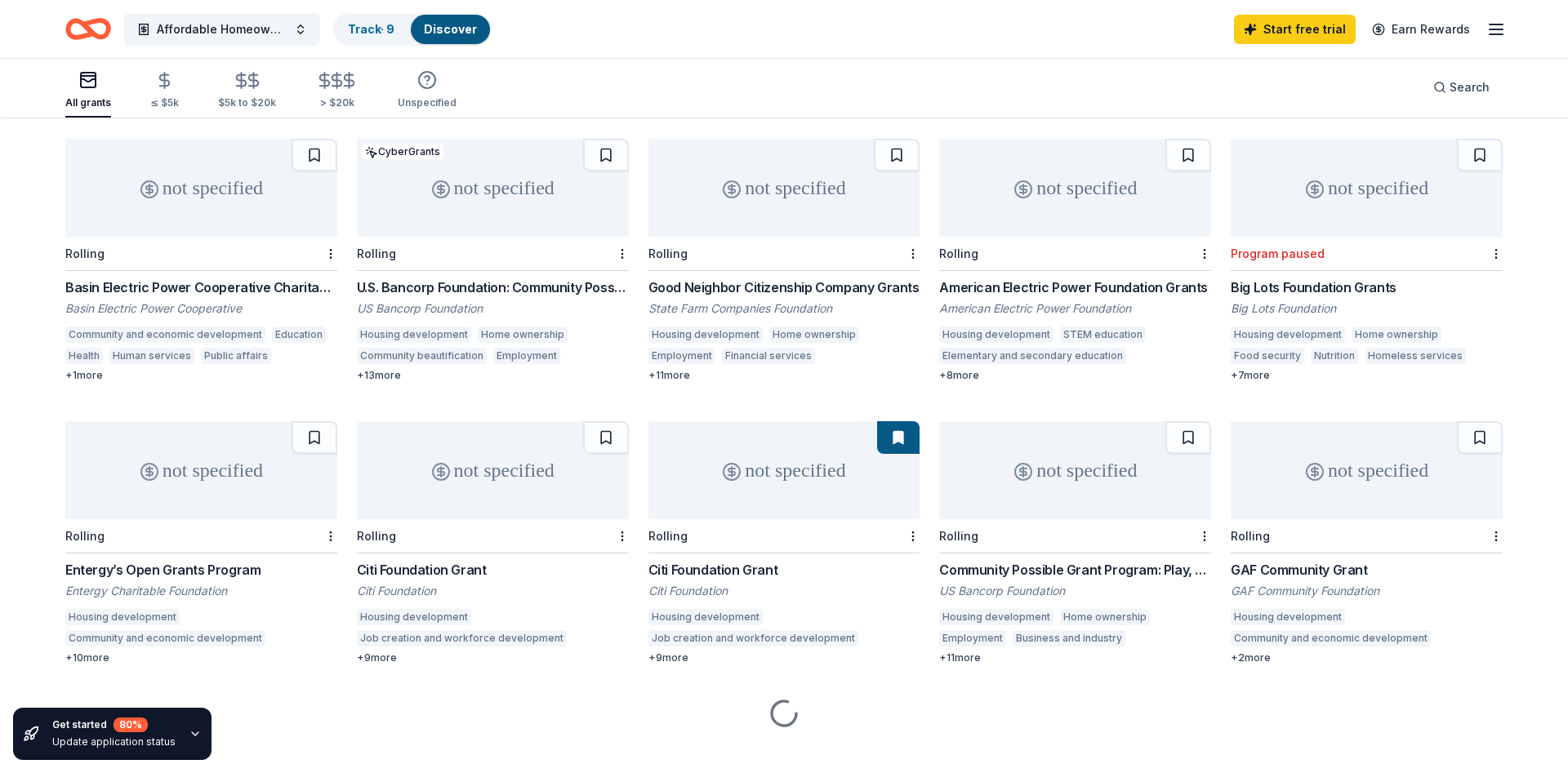
scroll to position [155, 0]
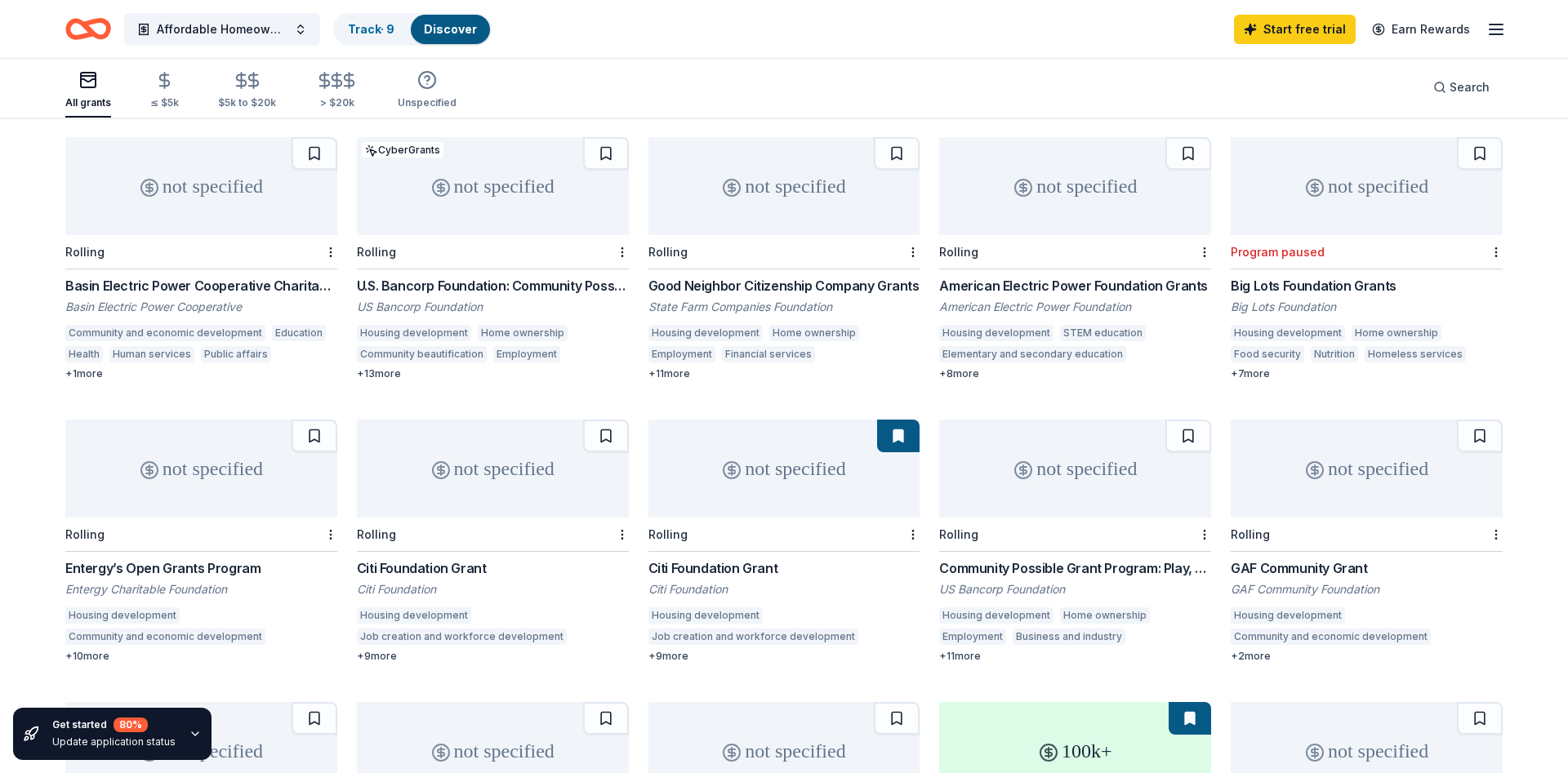
click at [829, 477] on div "not specified" at bounding box center [784, 468] width 272 height 98
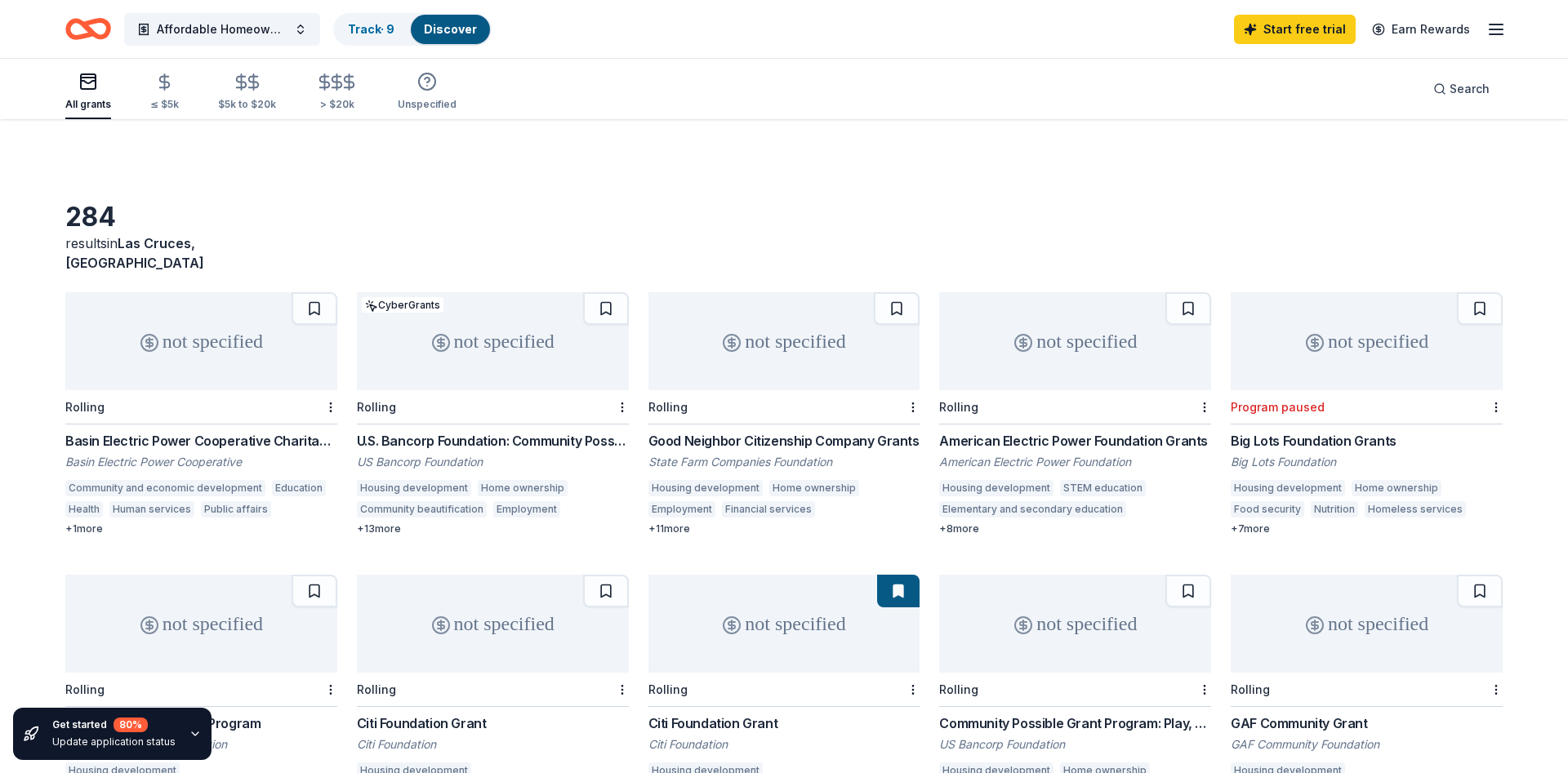
scroll to position [416, 0]
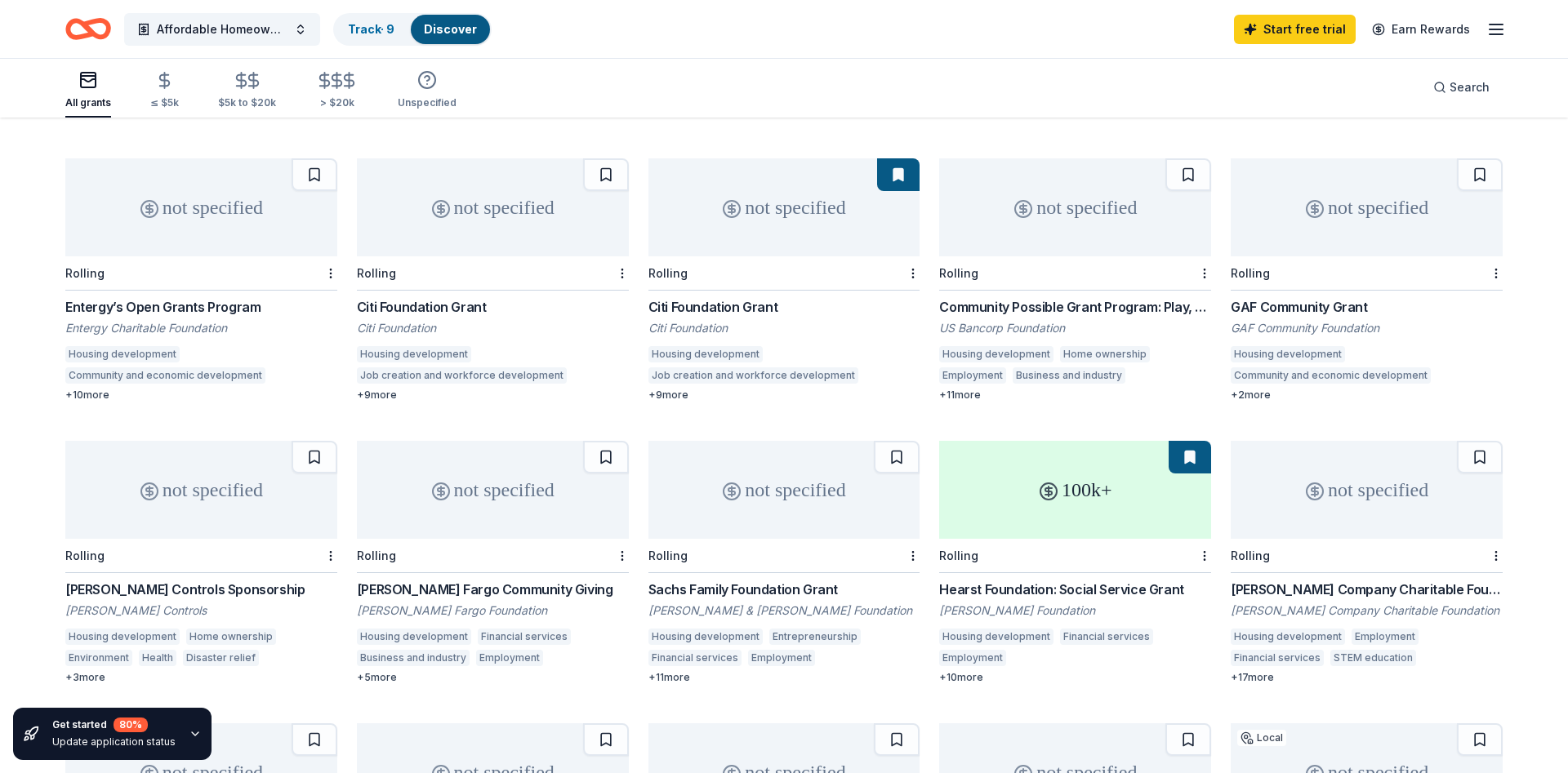
click at [1075, 475] on div "100k+" at bounding box center [1075, 490] width 272 height 98
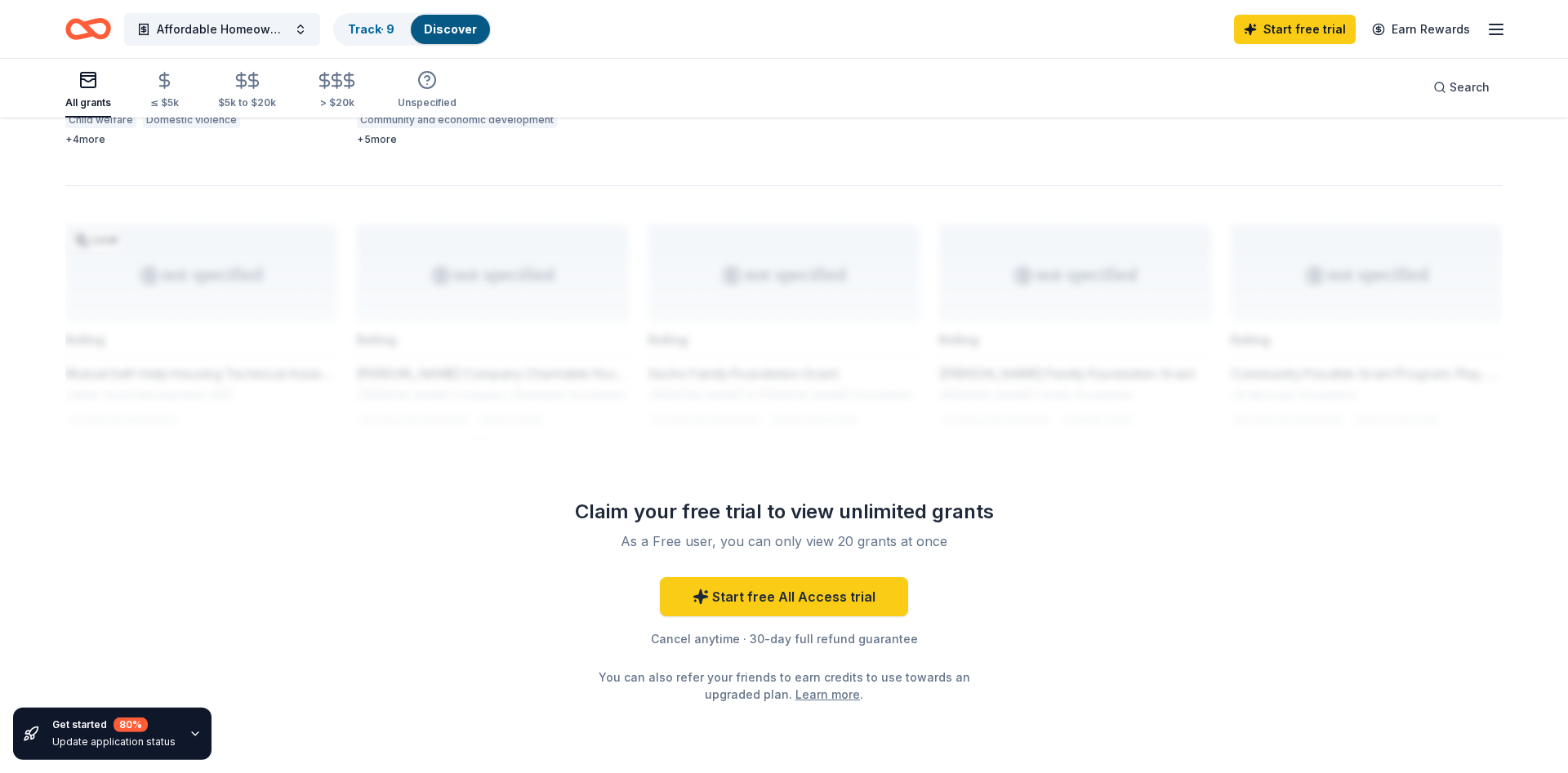
scroll to position [1249, 0]
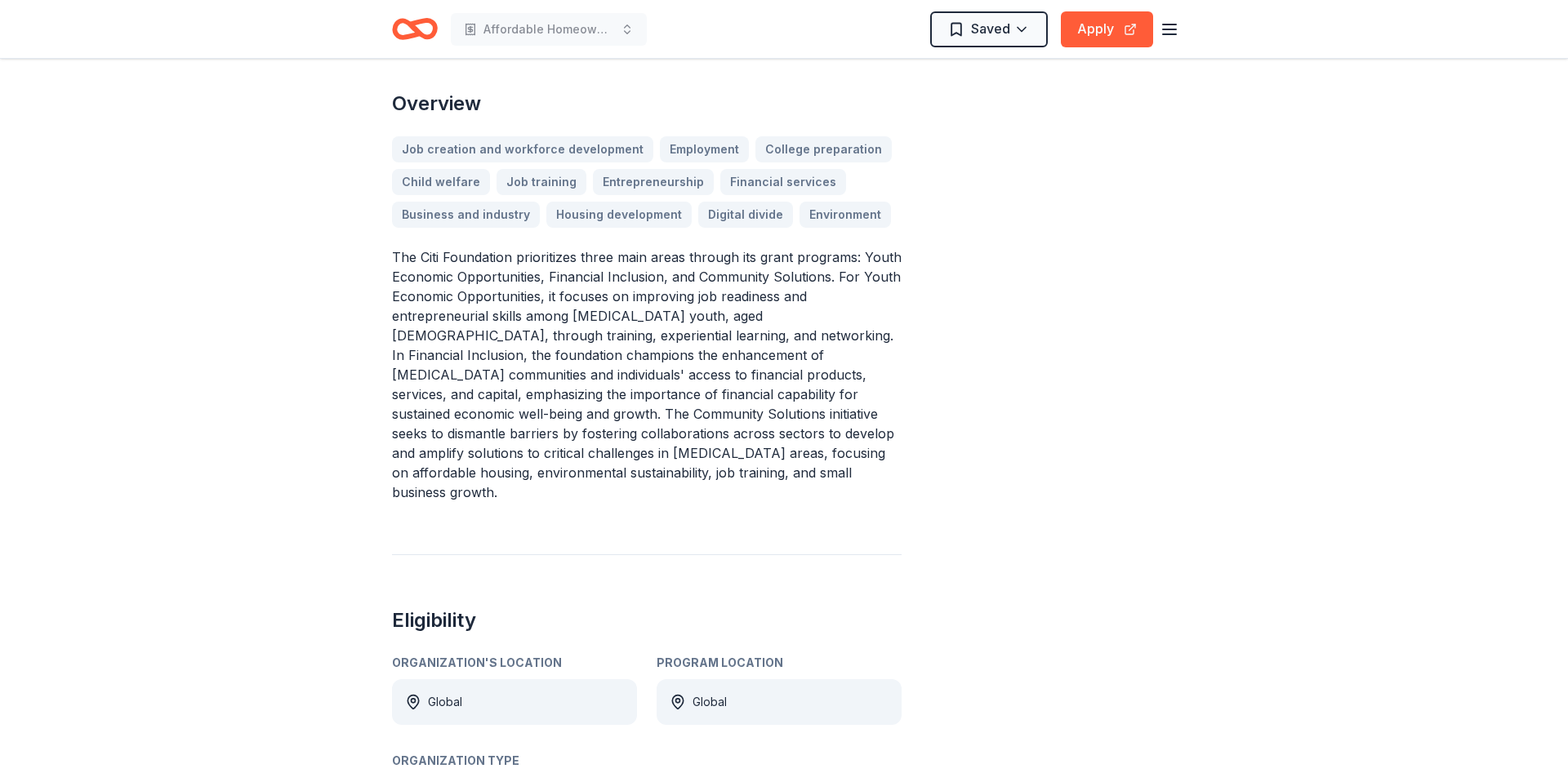
scroll to position [416, 0]
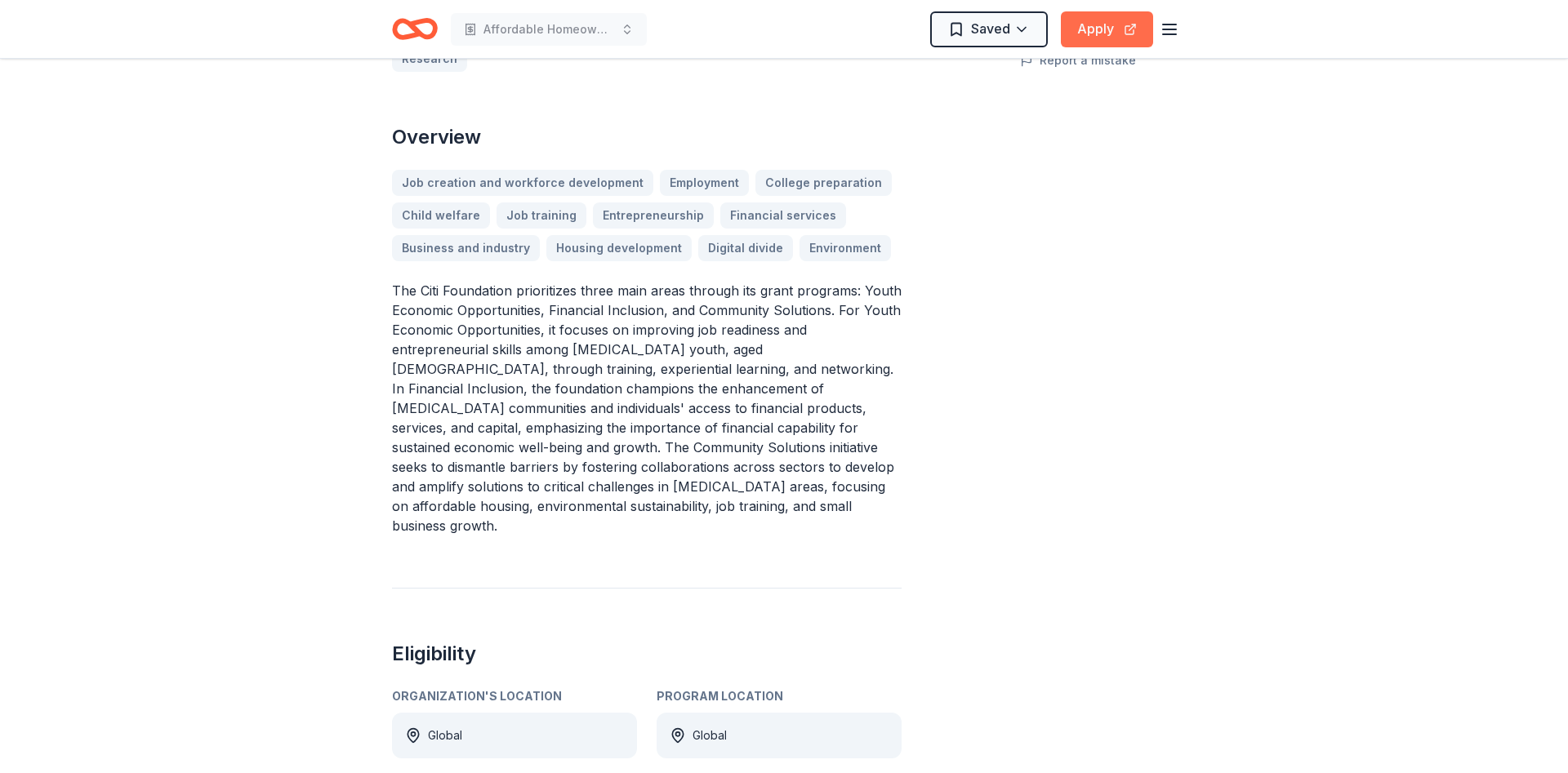
click at [1092, 39] on button "Apply" at bounding box center [1107, 29] width 92 height 36
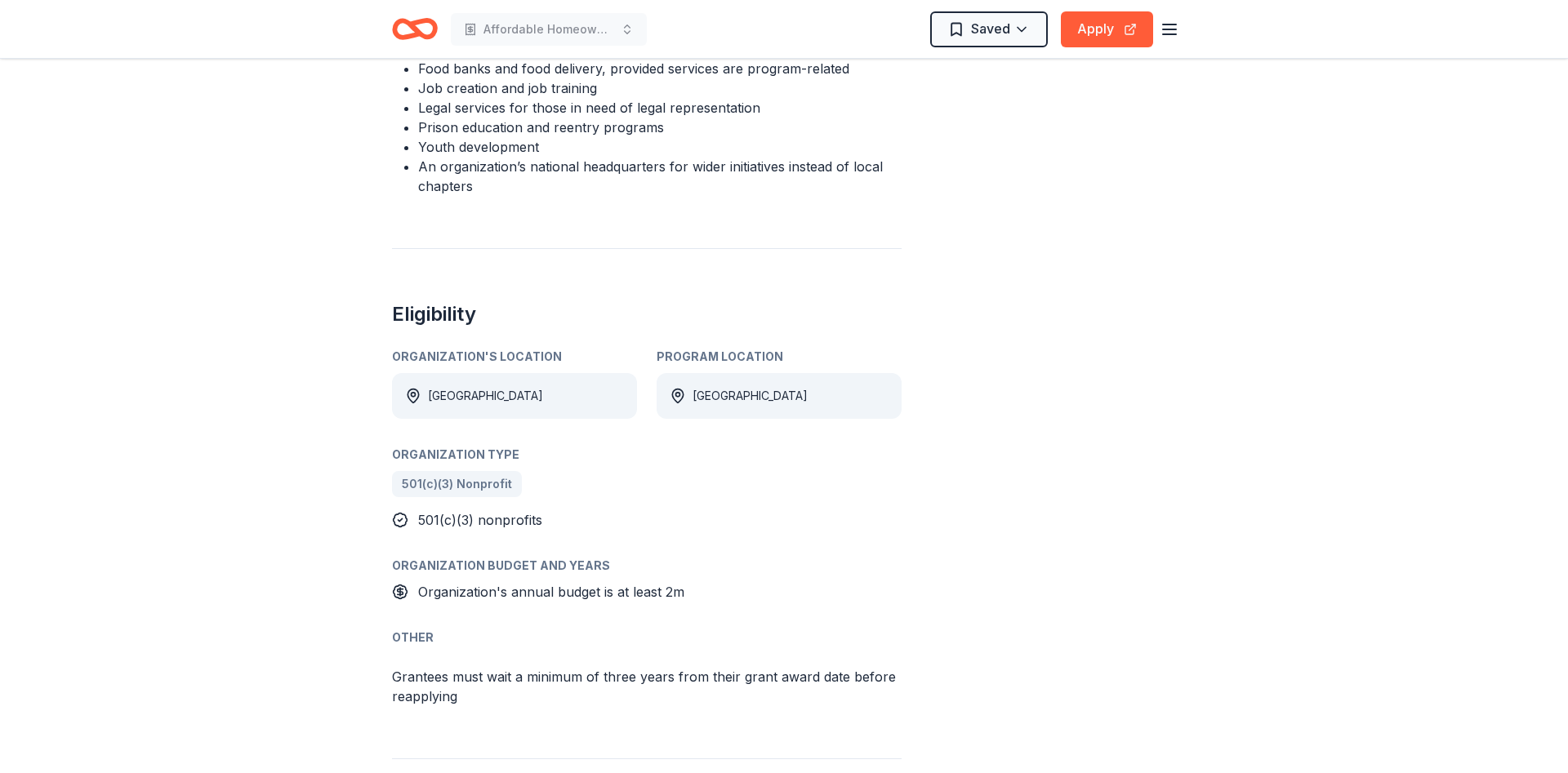
scroll to position [999, 0]
